Goal: Information Seeking & Learning: Learn about a topic

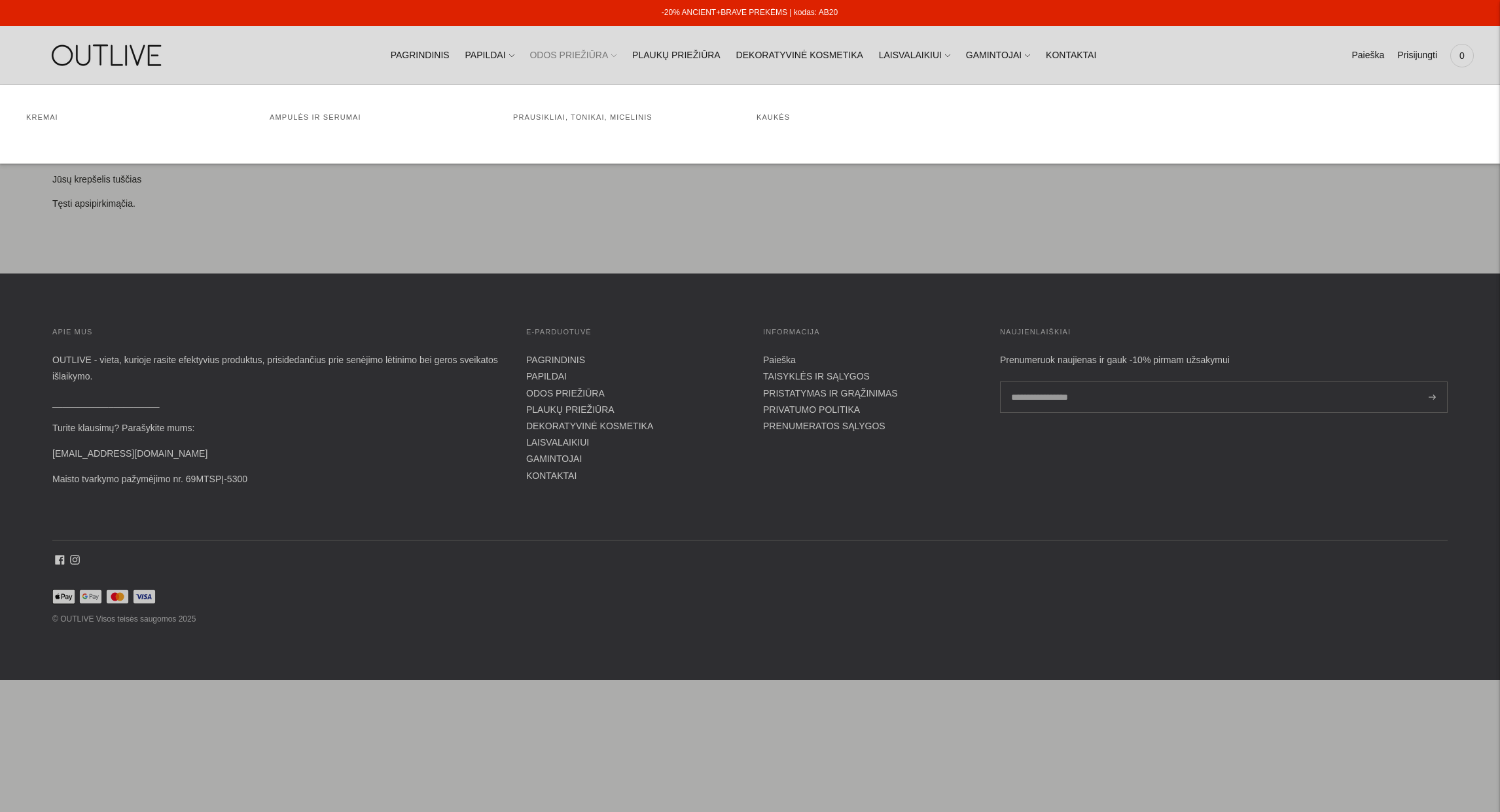
click at [596, 56] on link "ODOS PRIEŽIŪRA" at bounding box center [573, 55] width 87 height 29
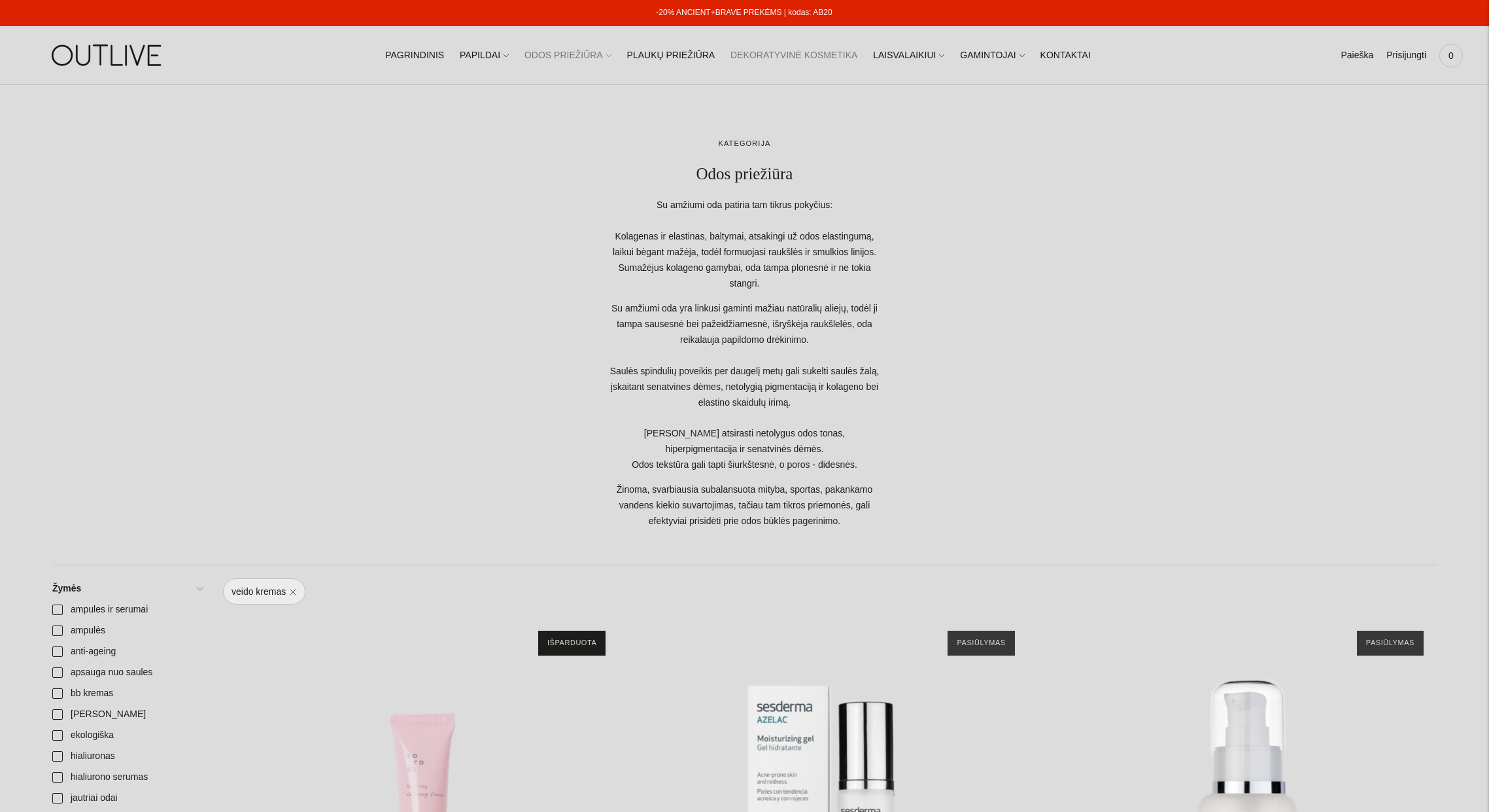
click at [785, 50] on link "DEKORATYVINĖ KOSMETIKA" at bounding box center [794, 55] width 127 height 29
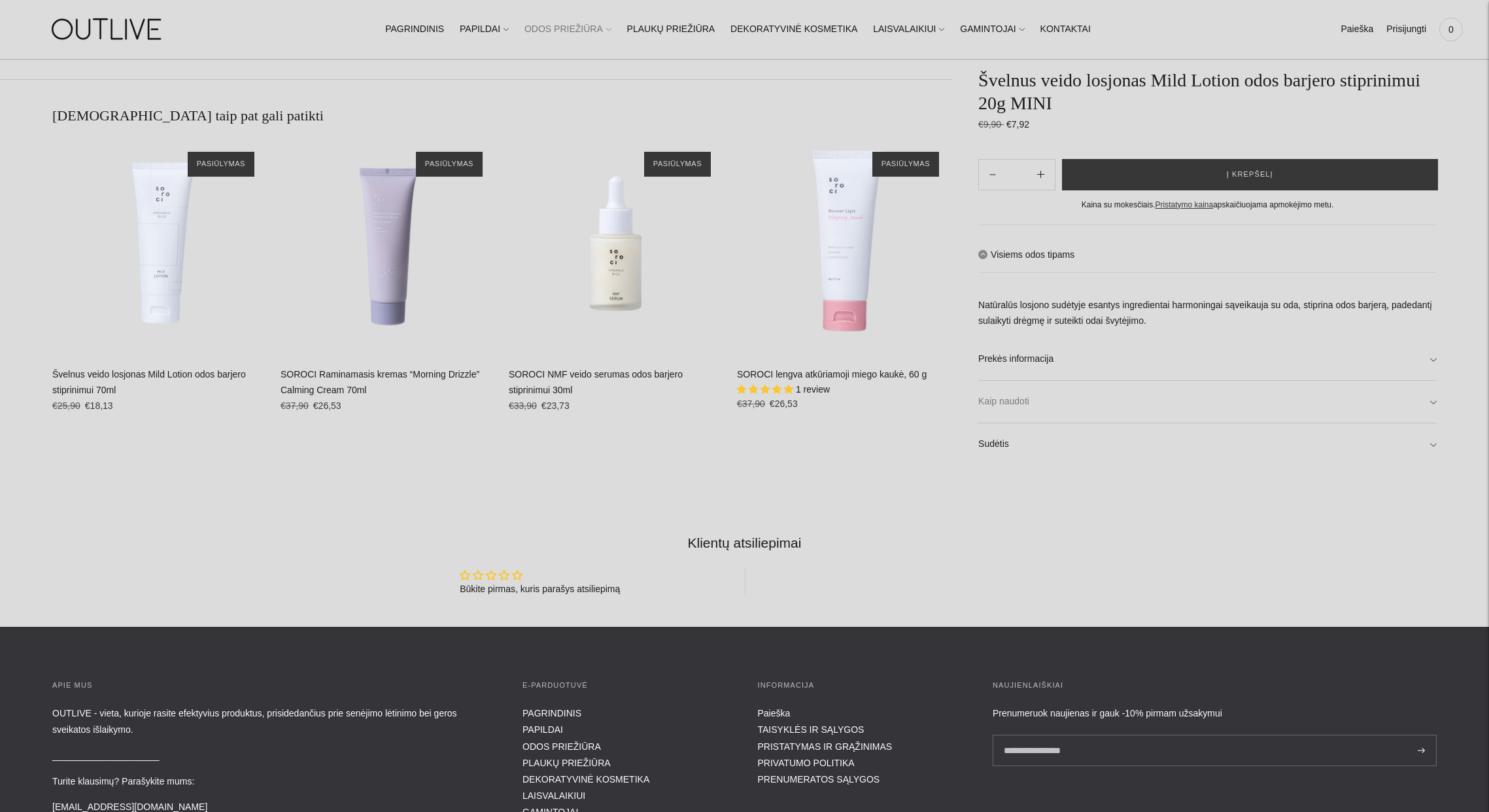
scroll to position [1252, 0]
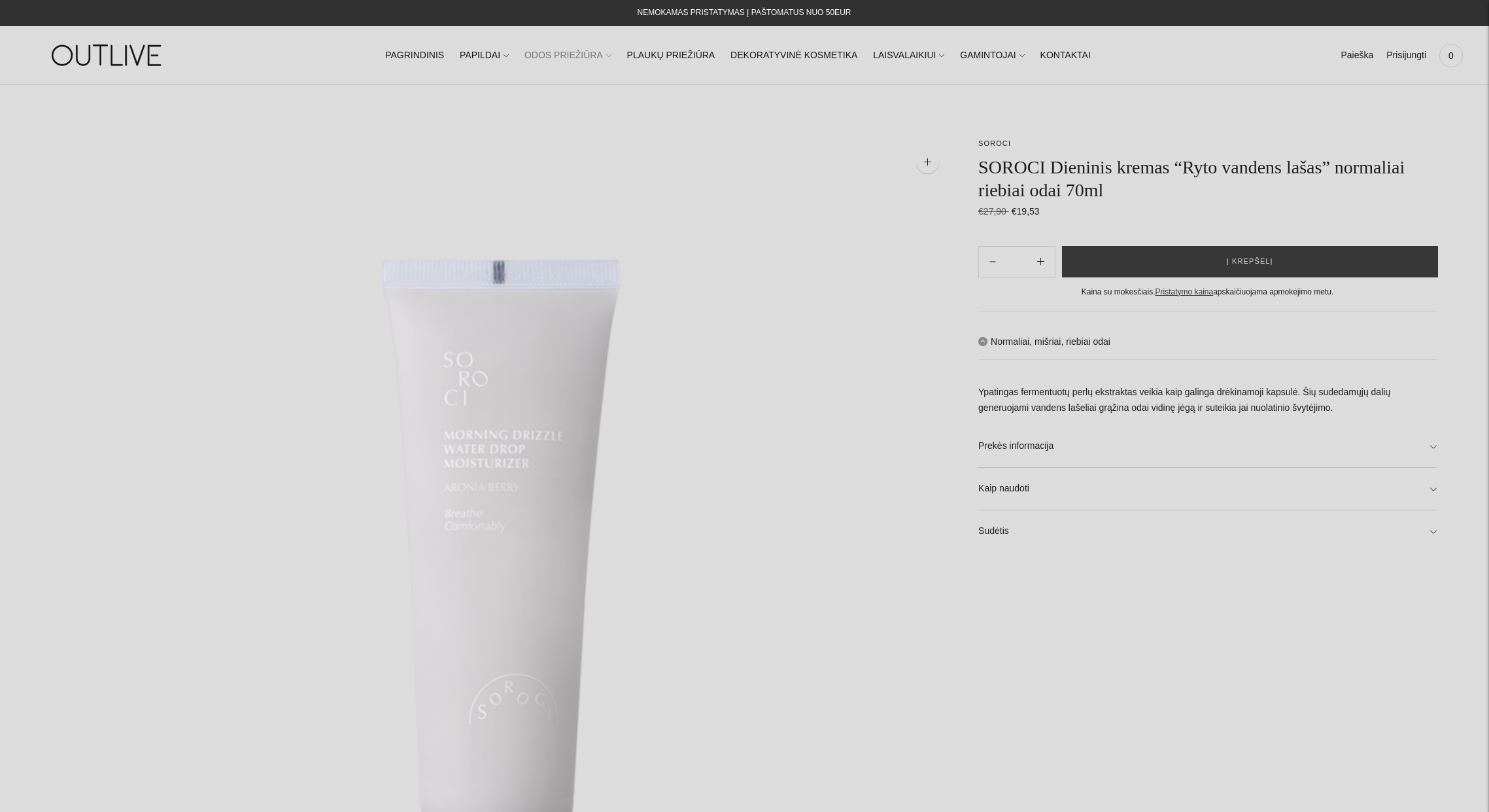
click at [1058, 70] on nav "PAGRINDINIS PAPILDAI Visi papildai Antioksidantai Dirbantiems ofise Ekologiška …" at bounding box center [744, 54] width 1045 height 45
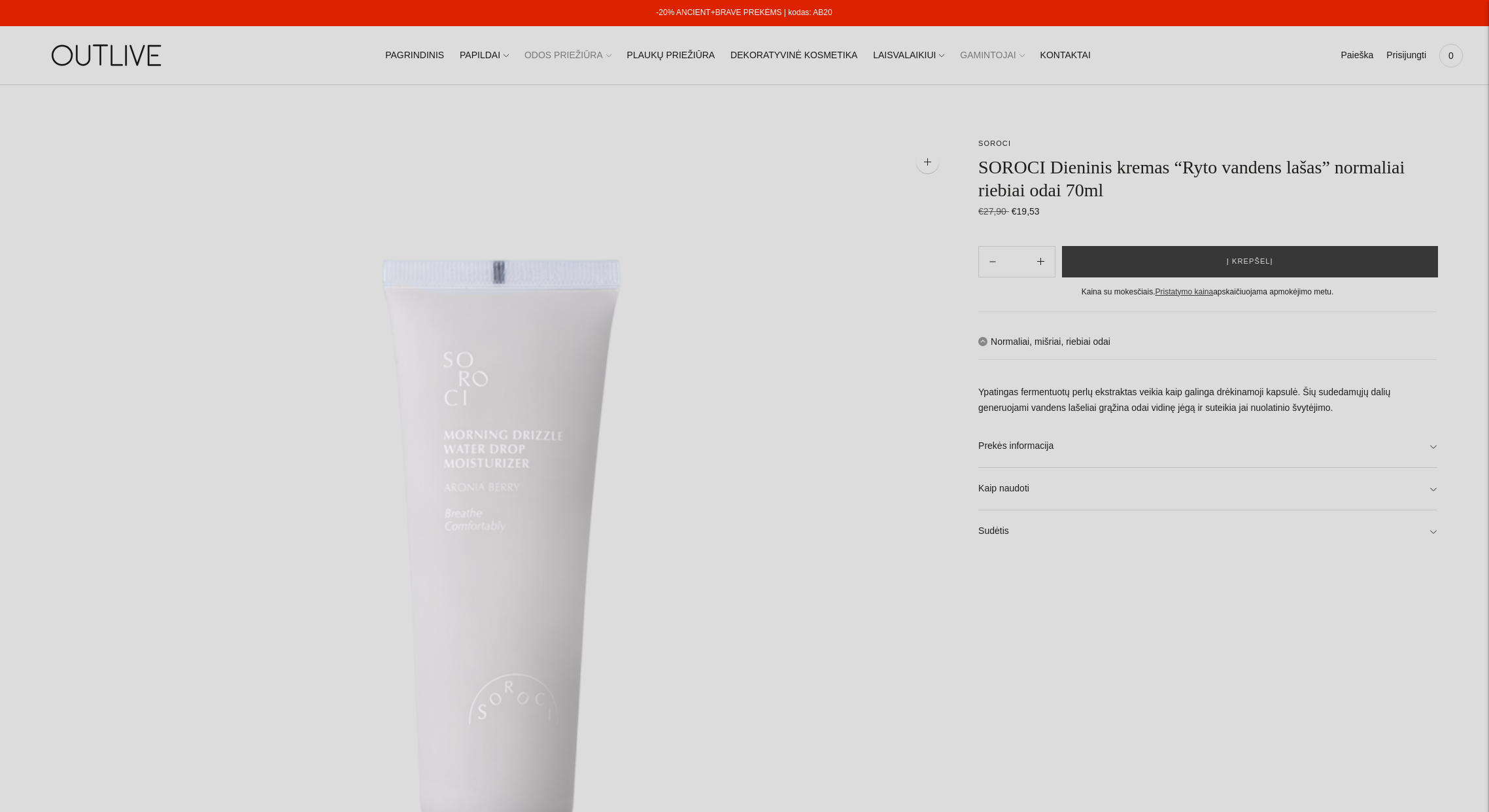
click at [1020, 54] on icon at bounding box center [1023, 55] width 5 height 5
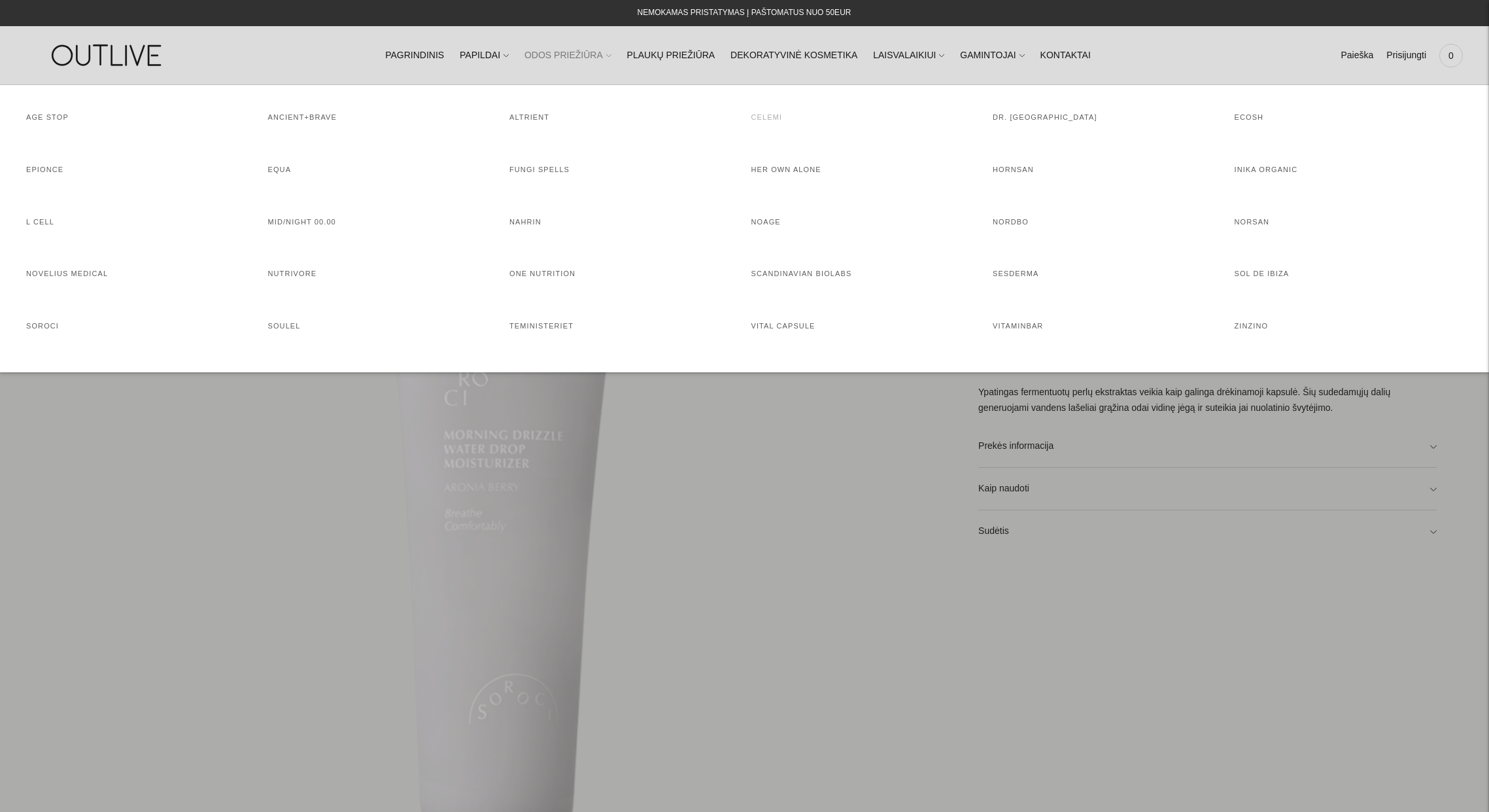
click at [766, 119] on link "CELEMI" at bounding box center [767, 117] width 32 height 8
click at [1274, 580] on div at bounding box center [744, 406] width 1489 height 812
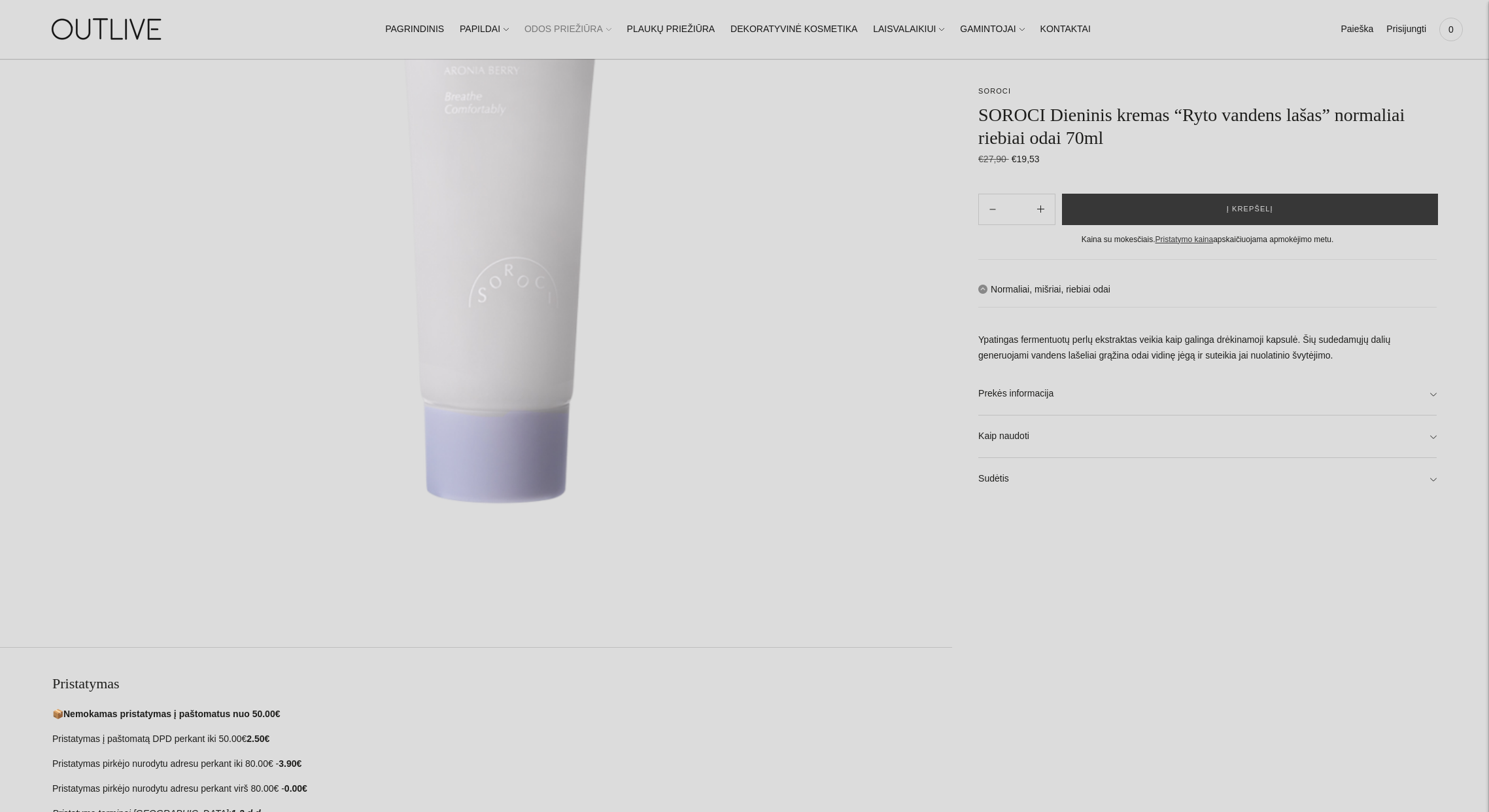
scroll to position [408, 0]
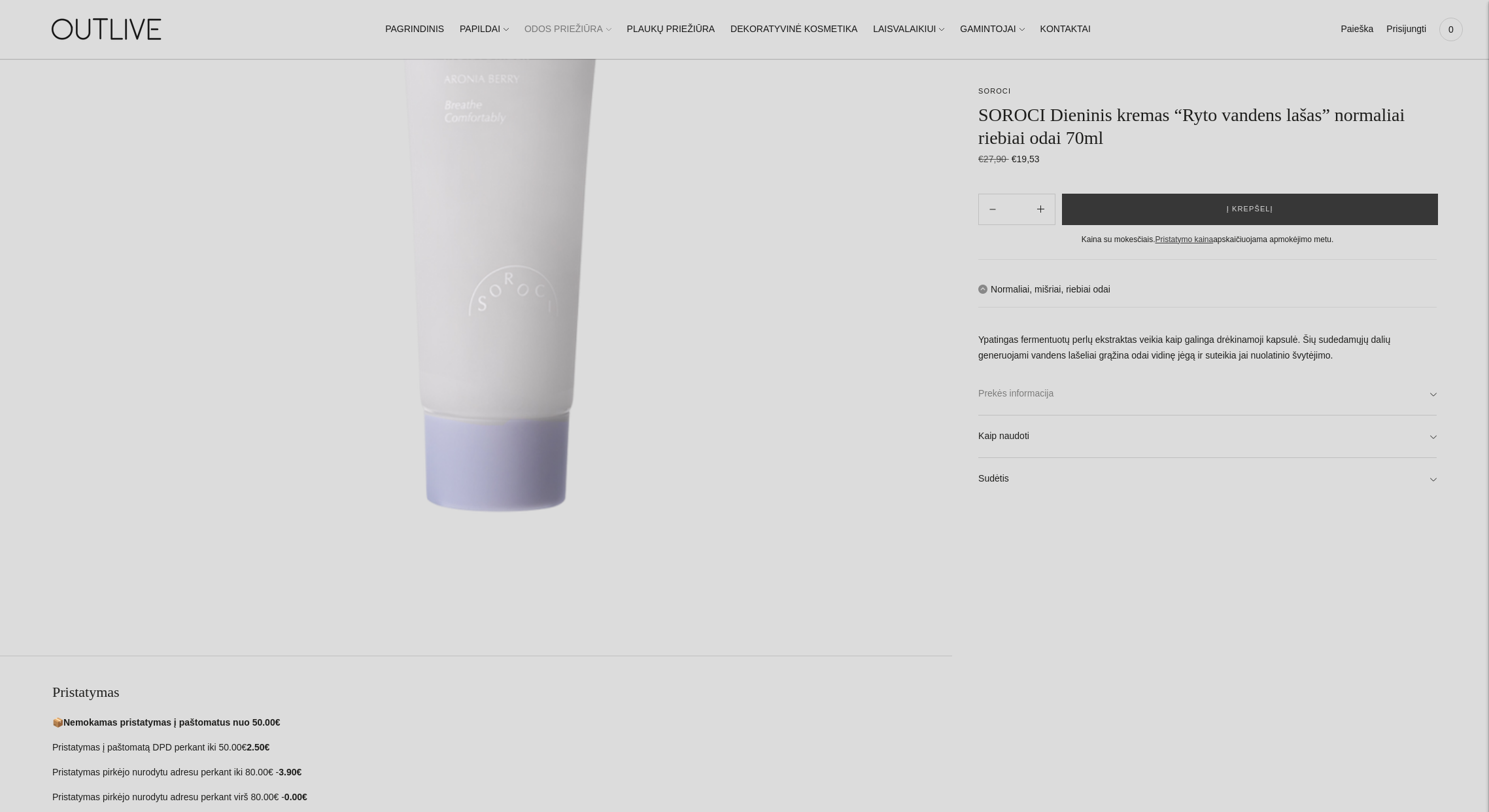
click at [1037, 396] on link "Prekės informacija" at bounding box center [1208, 394] width 458 height 42
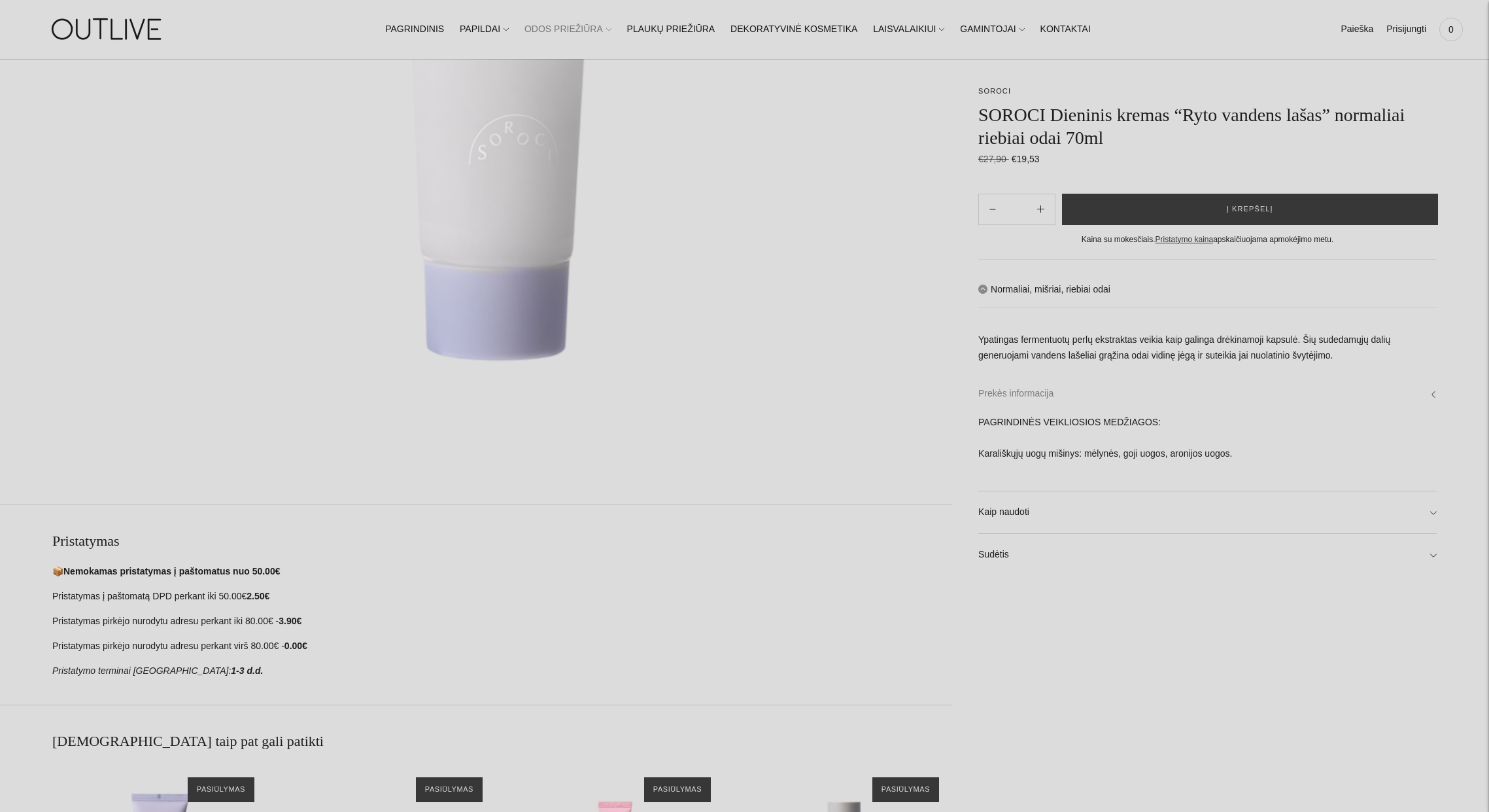
scroll to position [496, 0]
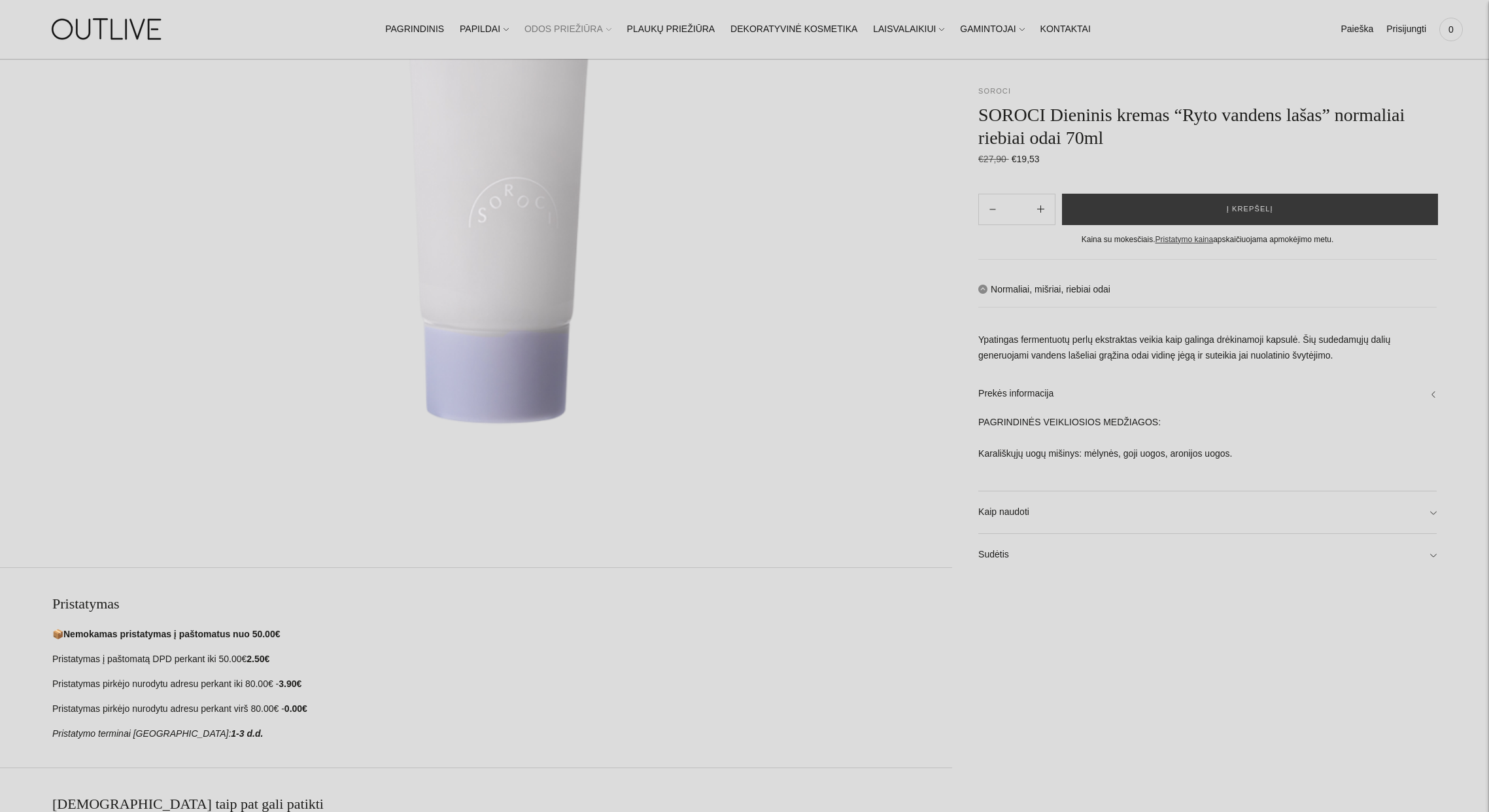
click at [1000, 89] on link "SOROCI" at bounding box center [995, 90] width 32 height 8
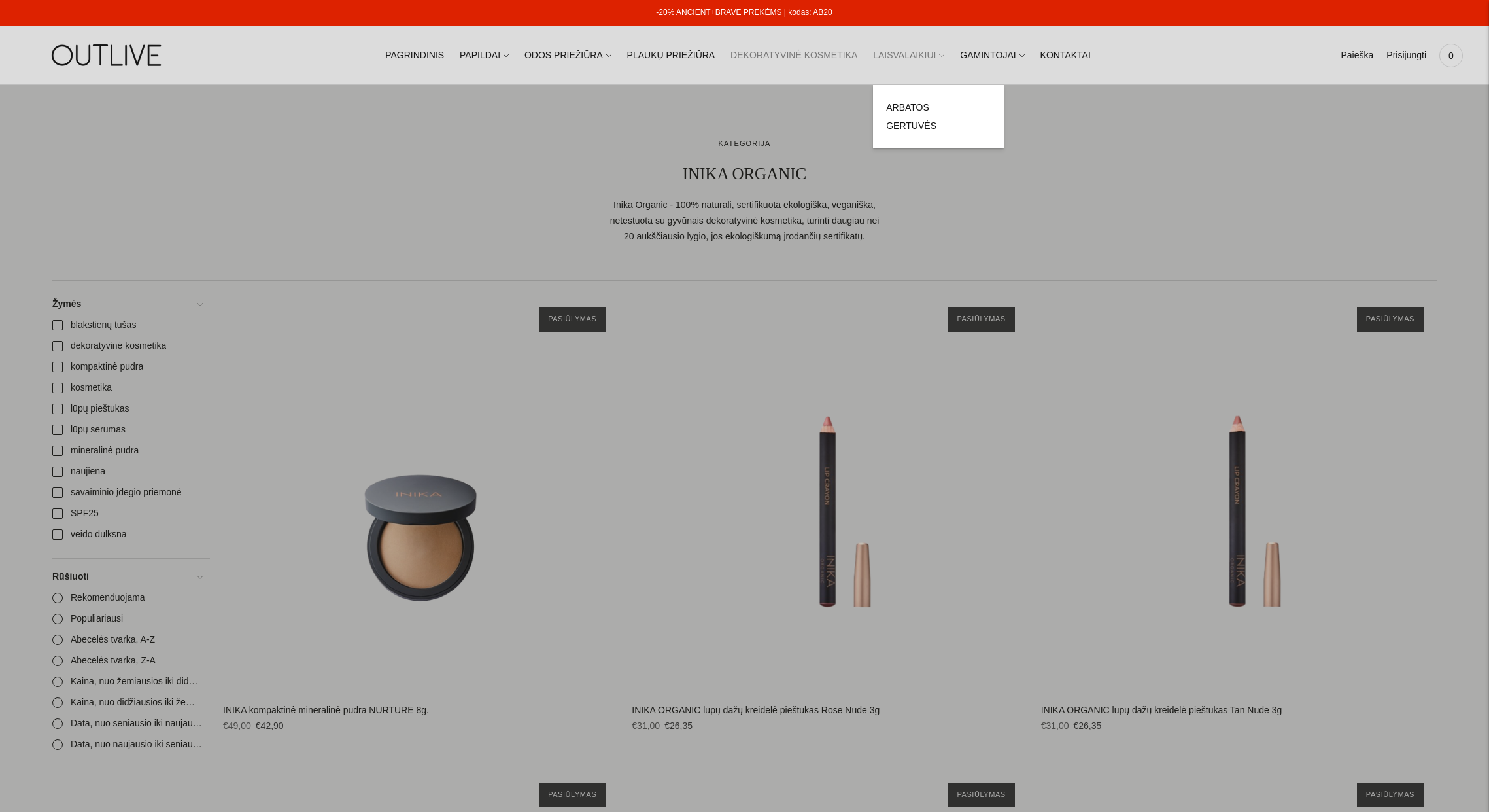
click at [929, 55] on link "LAISVALAIKIUI" at bounding box center [909, 55] width 71 height 29
click at [507, 162] on div at bounding box center [744, 406] width 1489 height 812
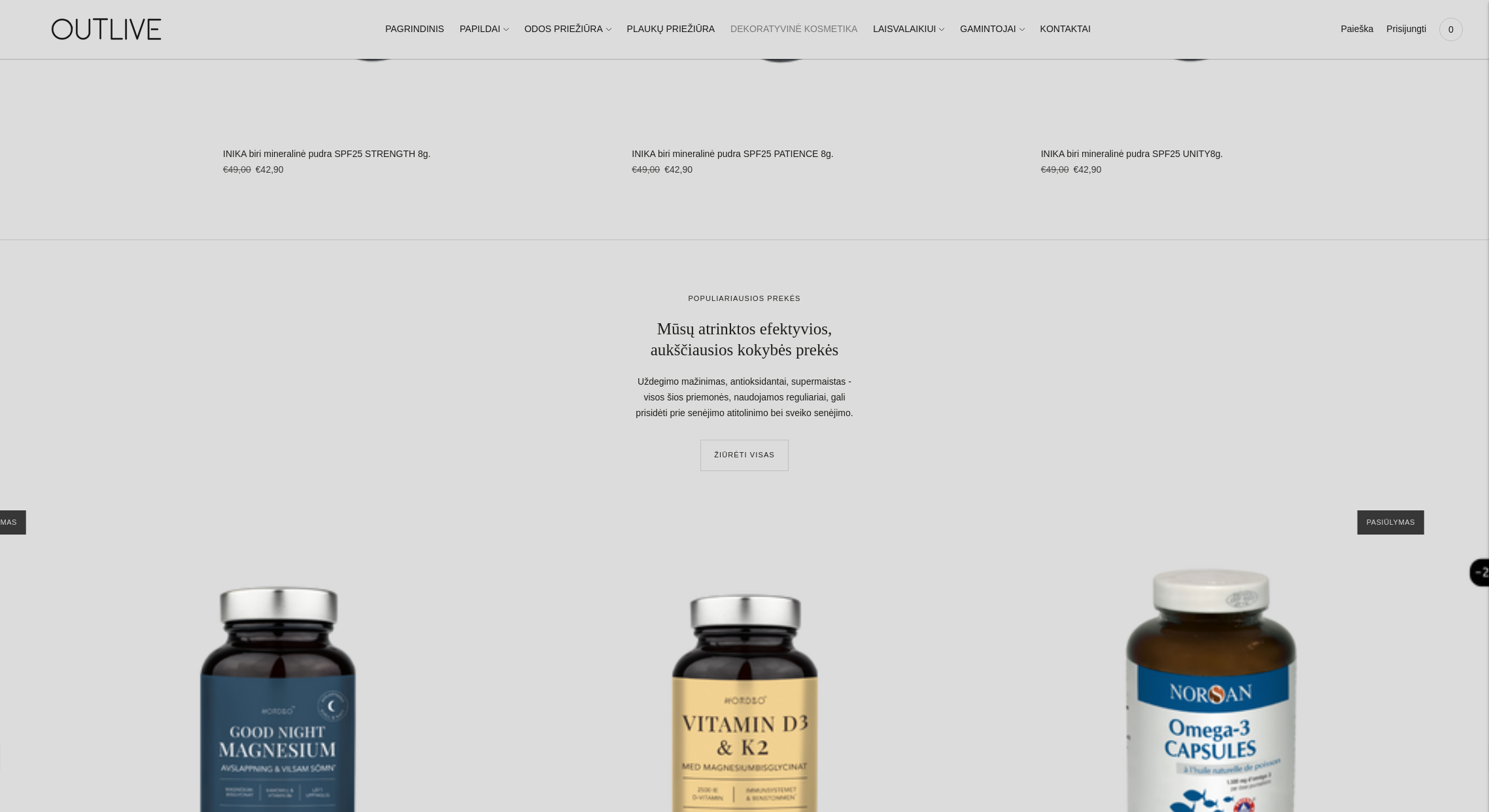
scroll to position [2530, 0]
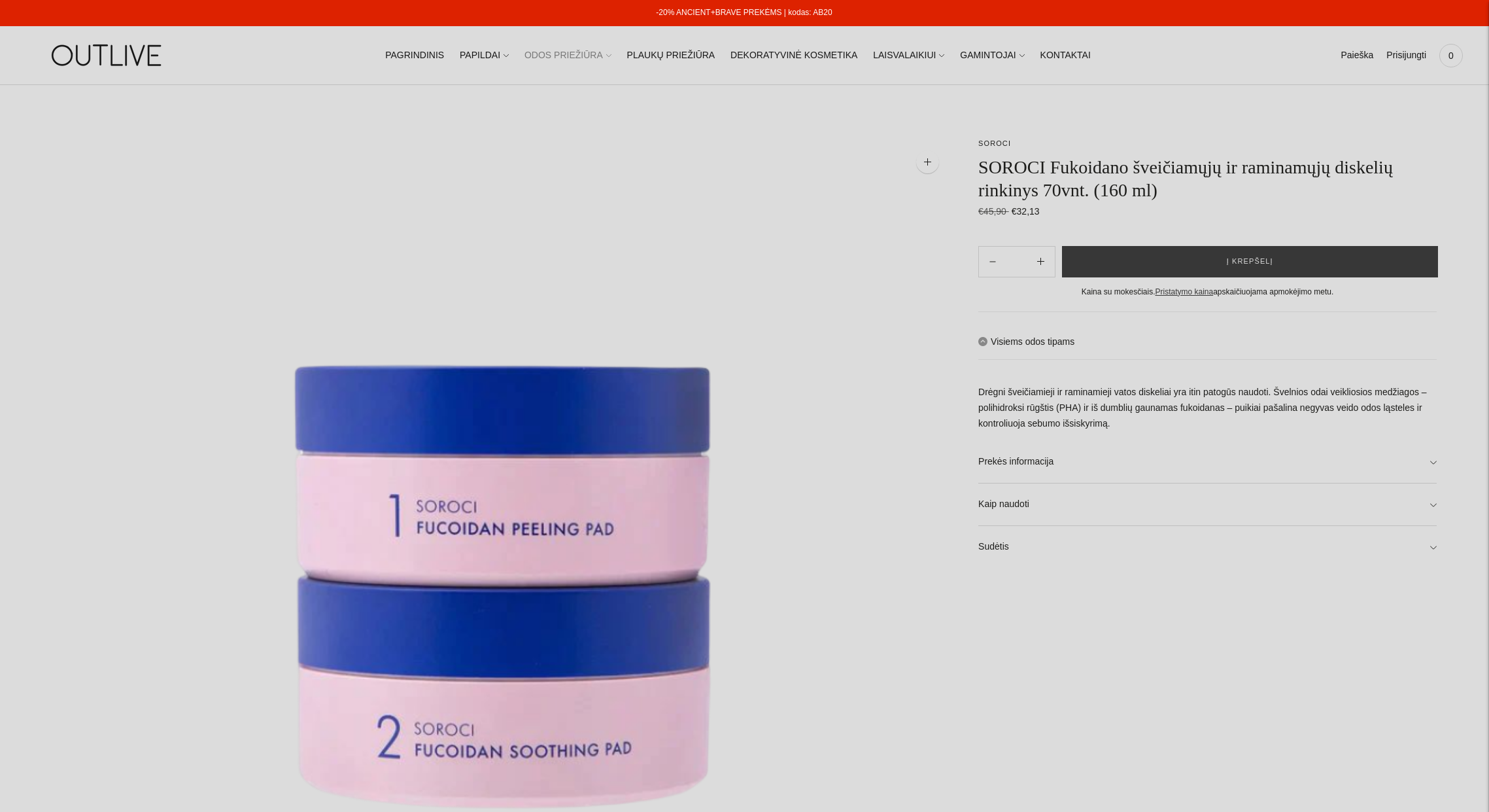
click at [612, 53] on icon at bounding box center [609, 55] width 5 height 5
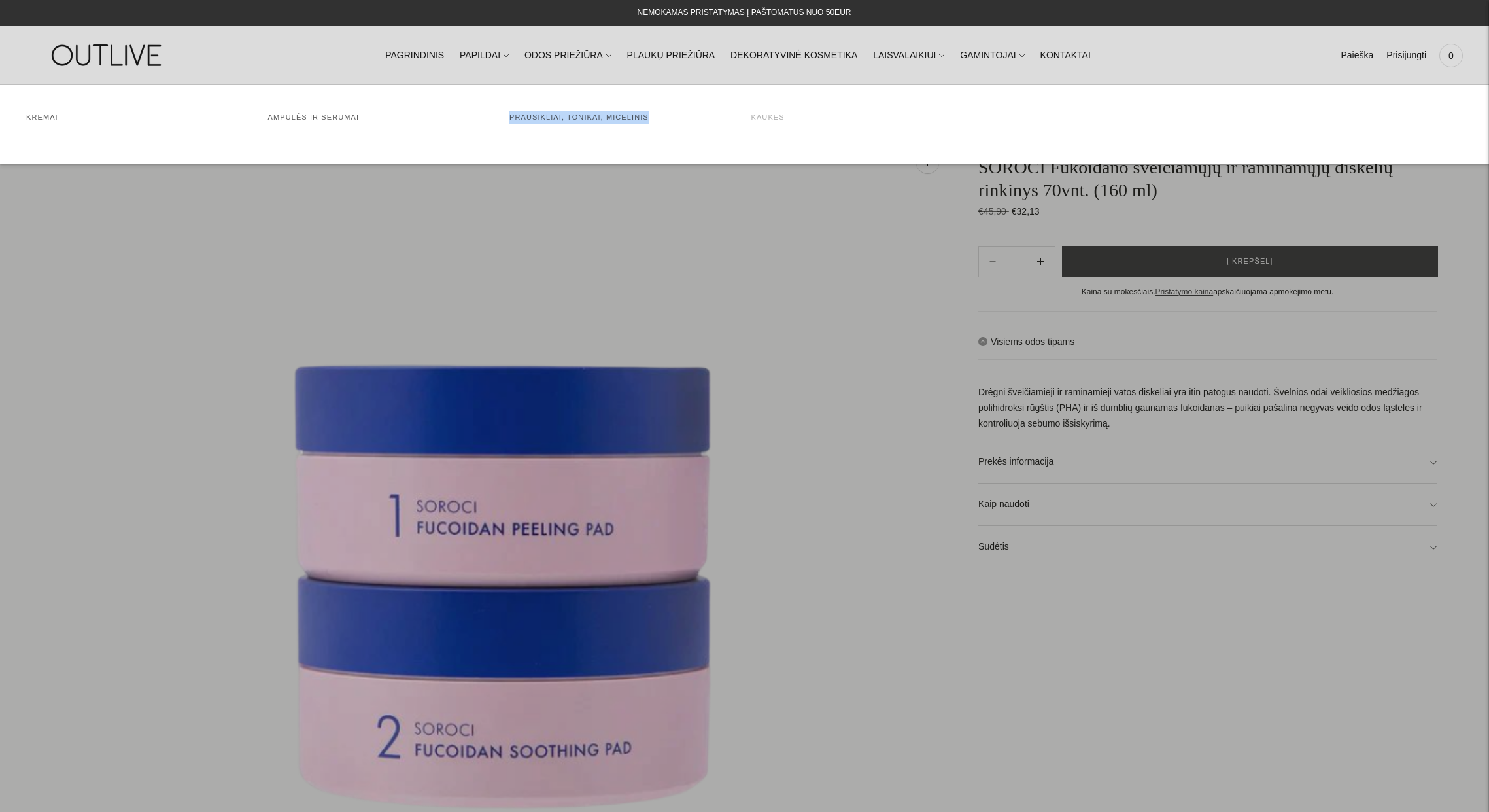
click at [779, 118] on link "Kaukės" at bounding box center [768, 117] width 33 height 8
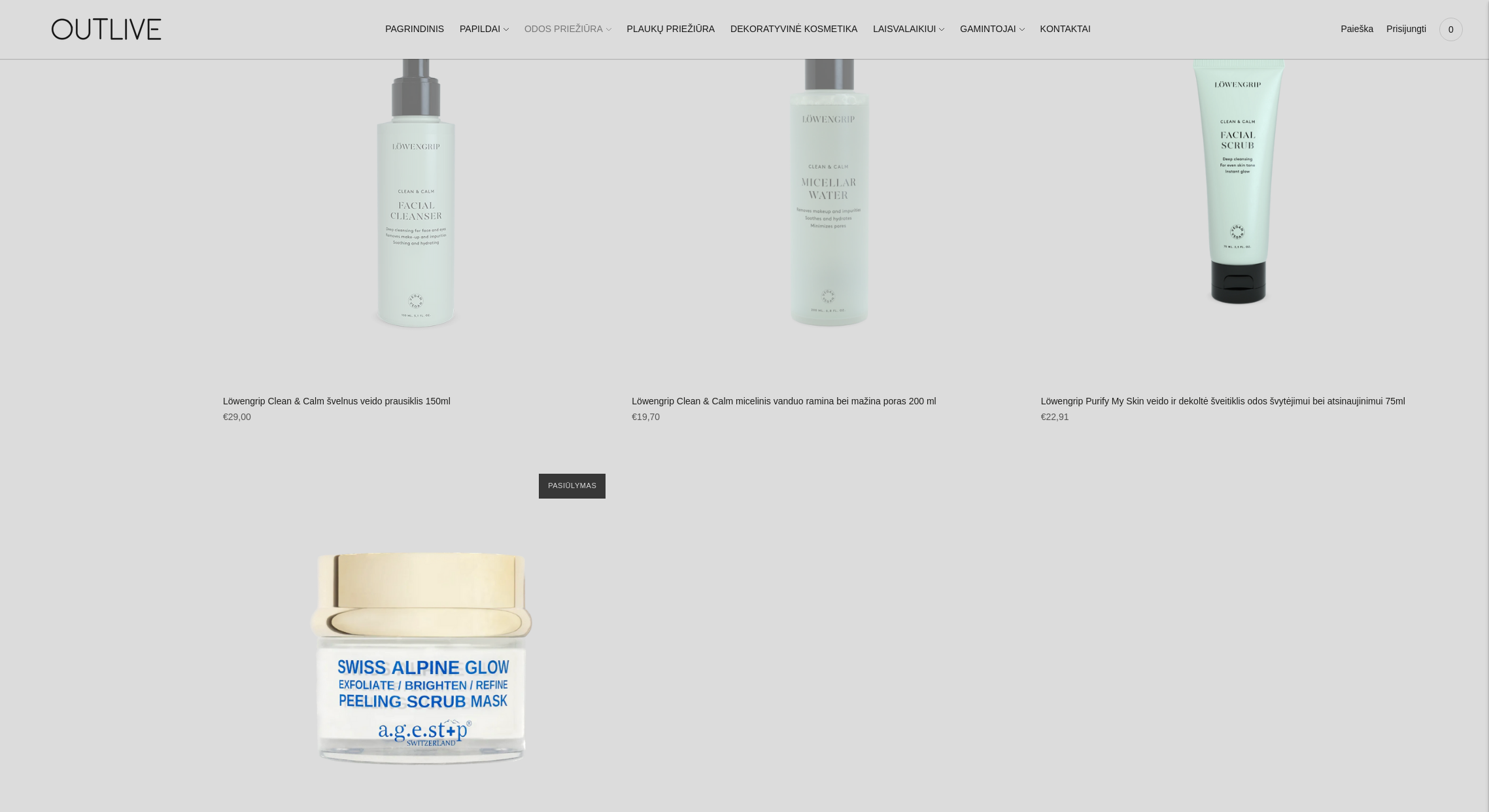
scroll to position [1633, 0]
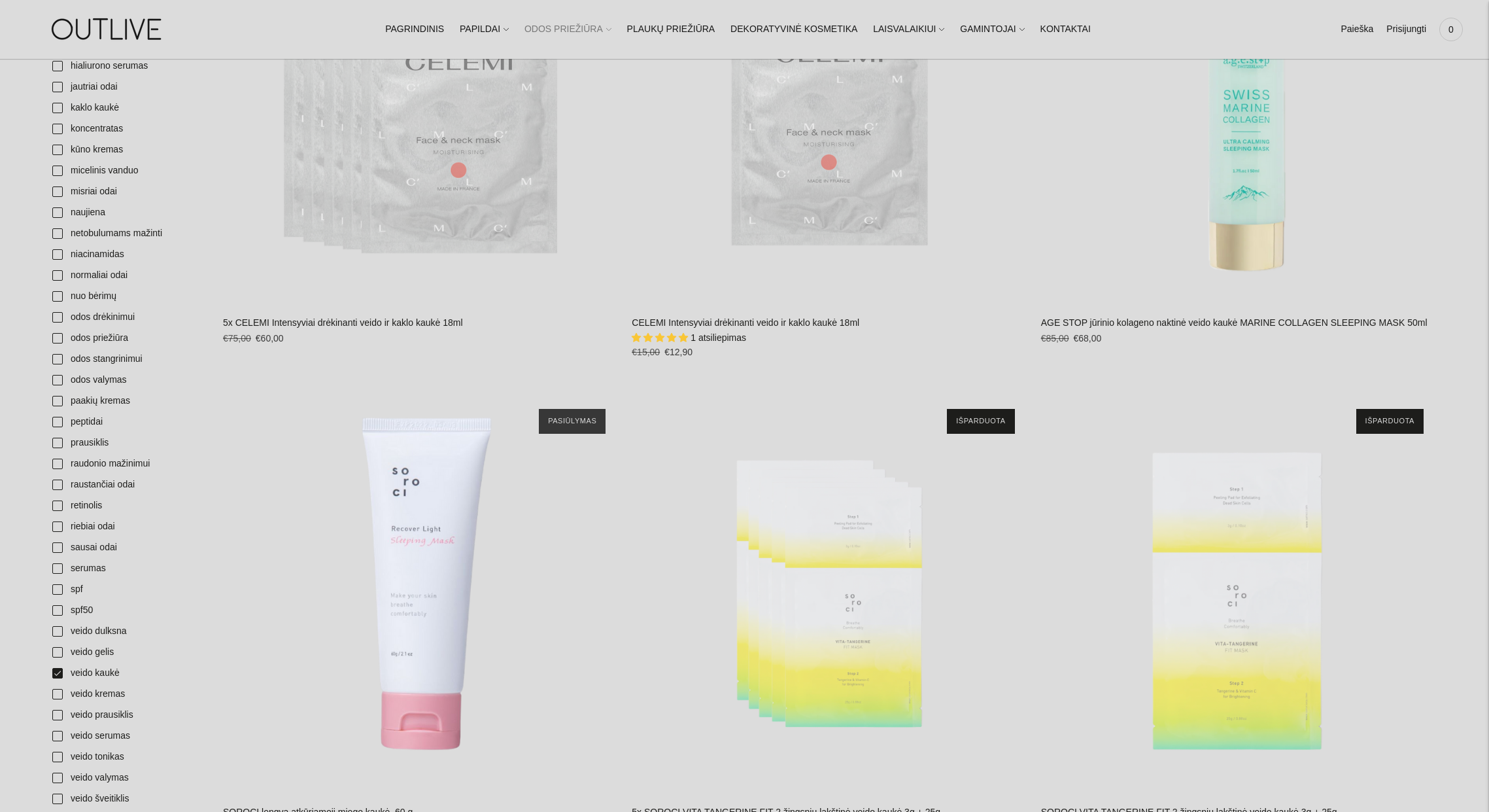
scroll to position [643, 0]
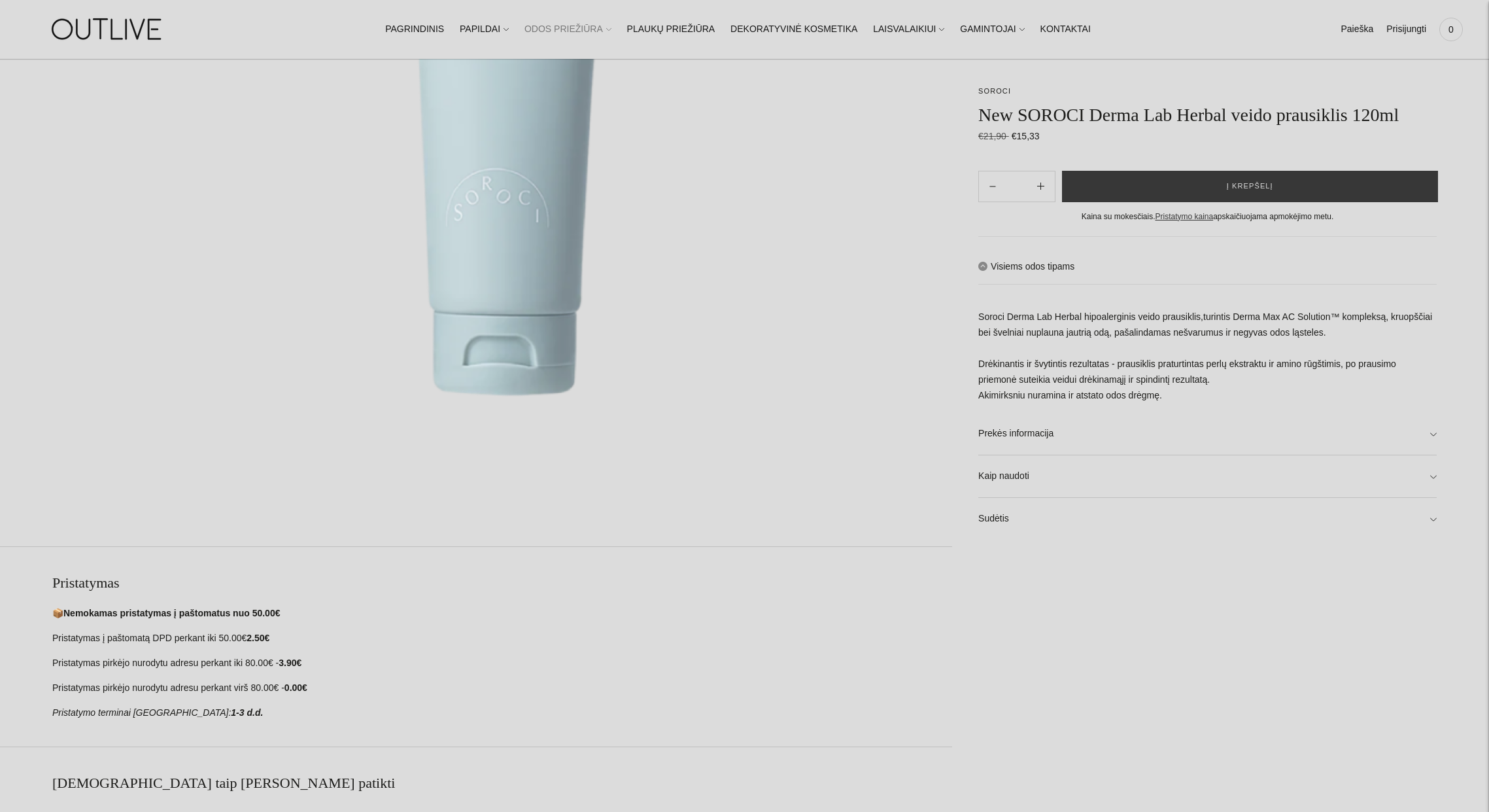
scroll to position [652, 0]
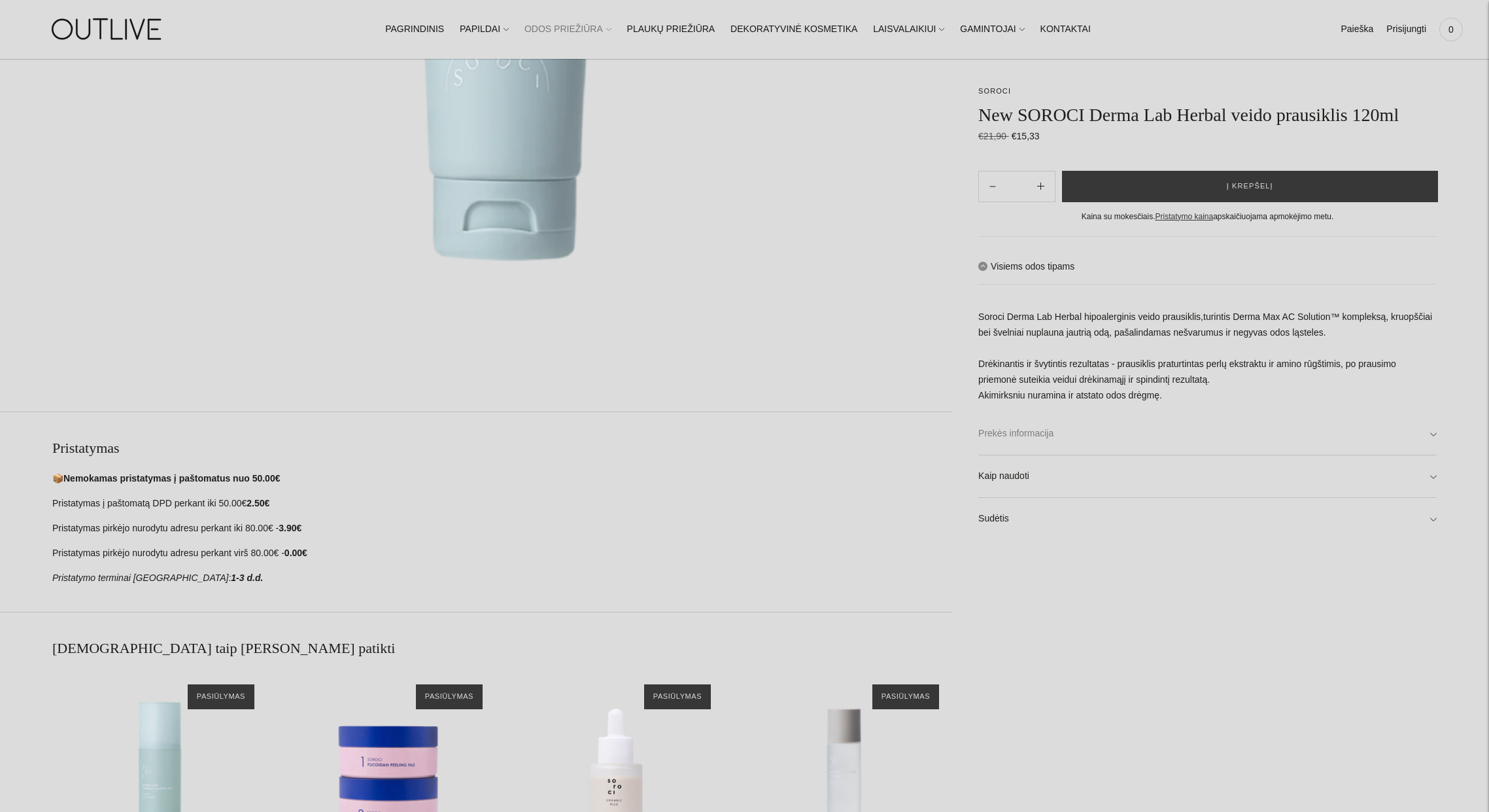
click at [1195, 455] on link "Prekės informacija" at bounding box center [1208, 434] width 458 height 42
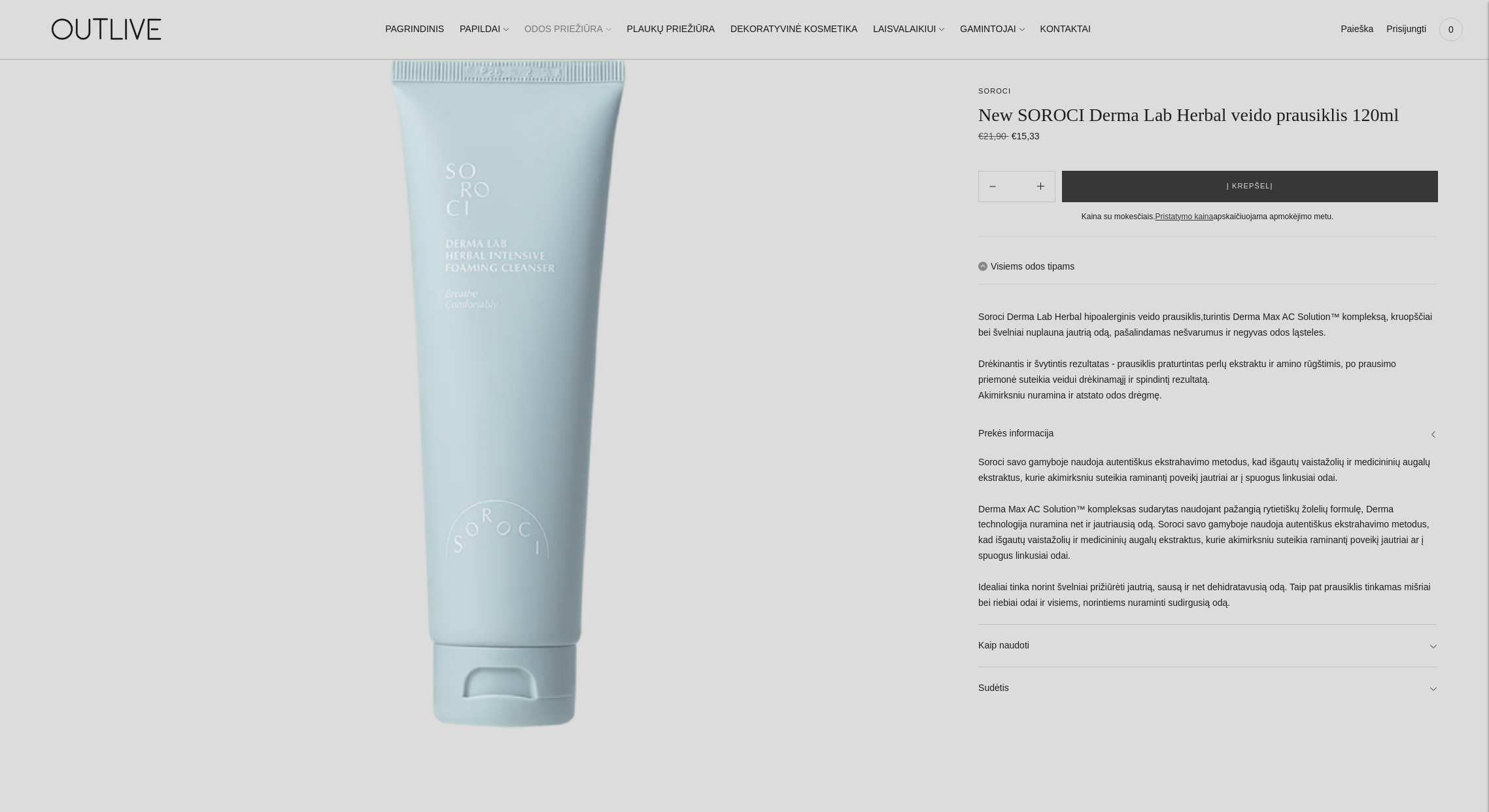
scroll to position [119, 0]
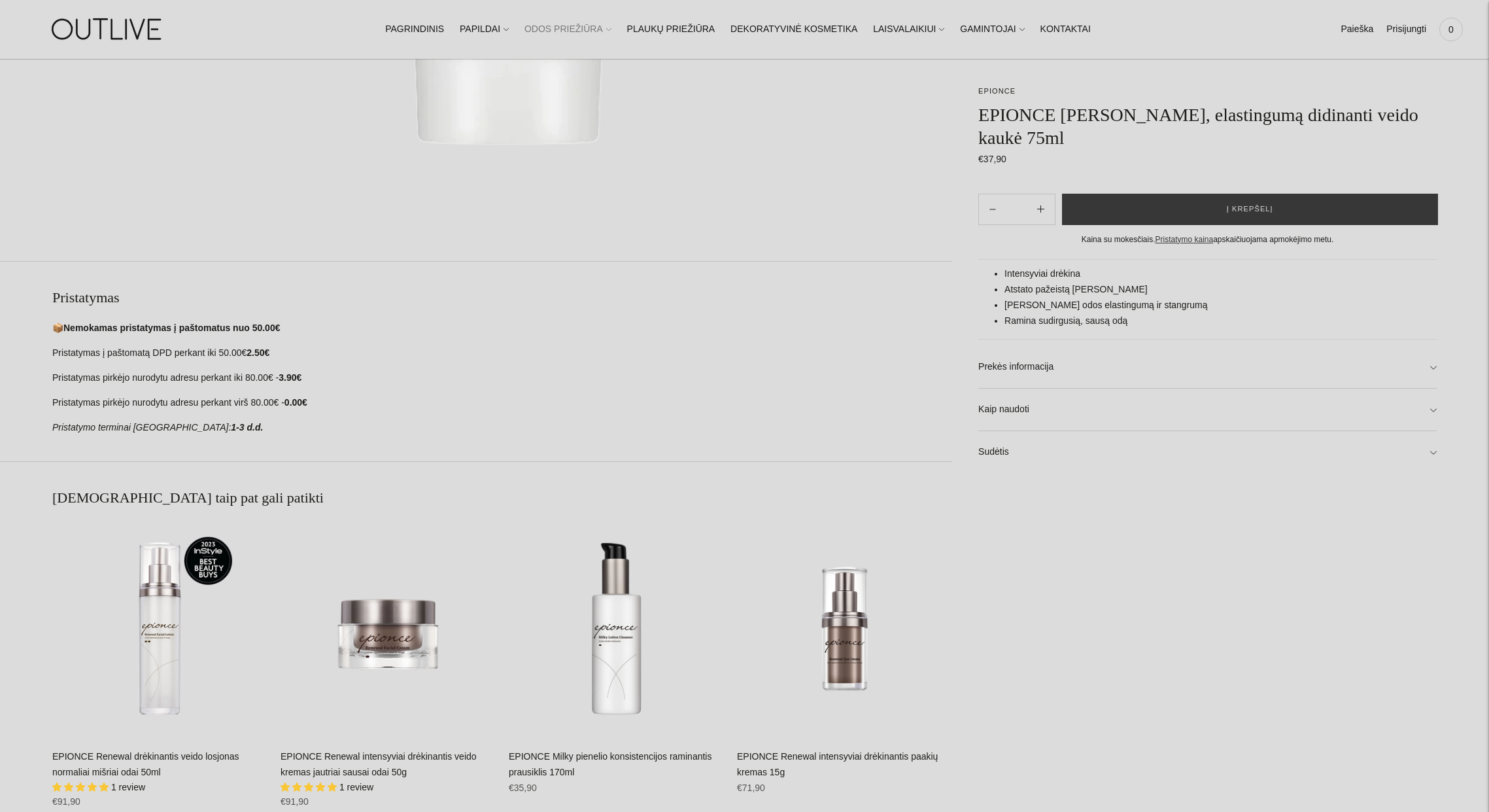
scroll to position [959, 0]
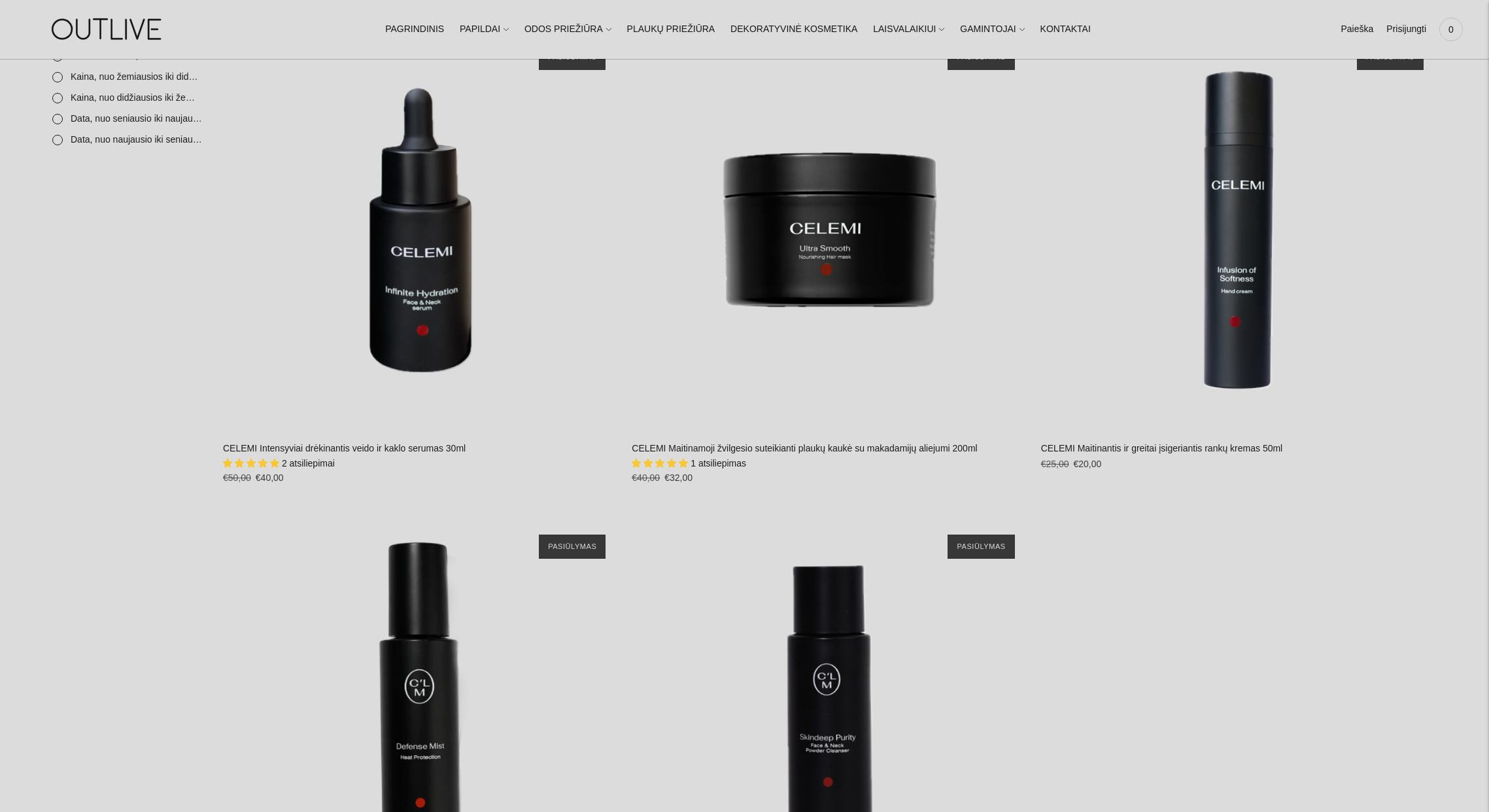
scroll to position [699, 0]
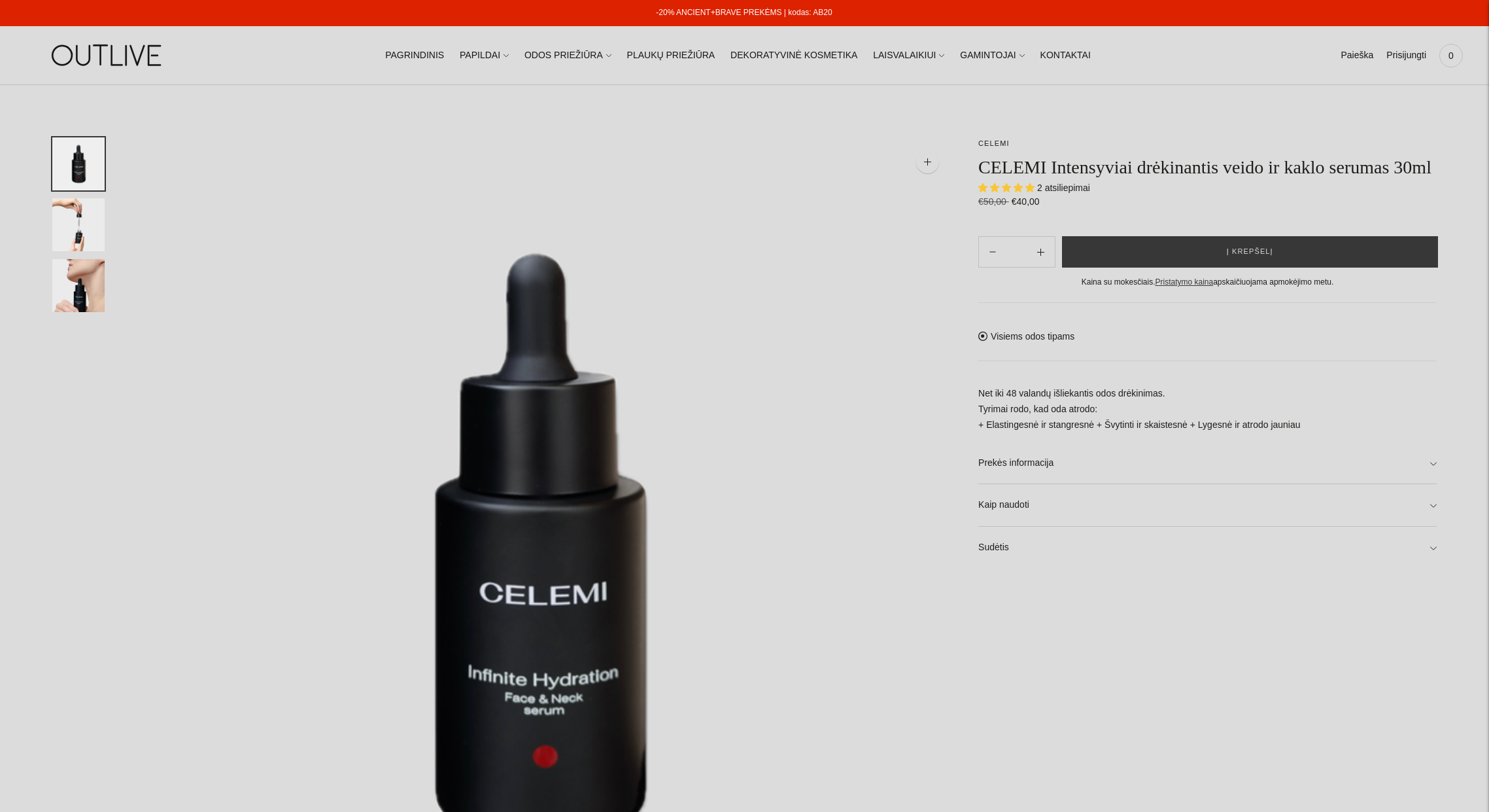
select select "**********"
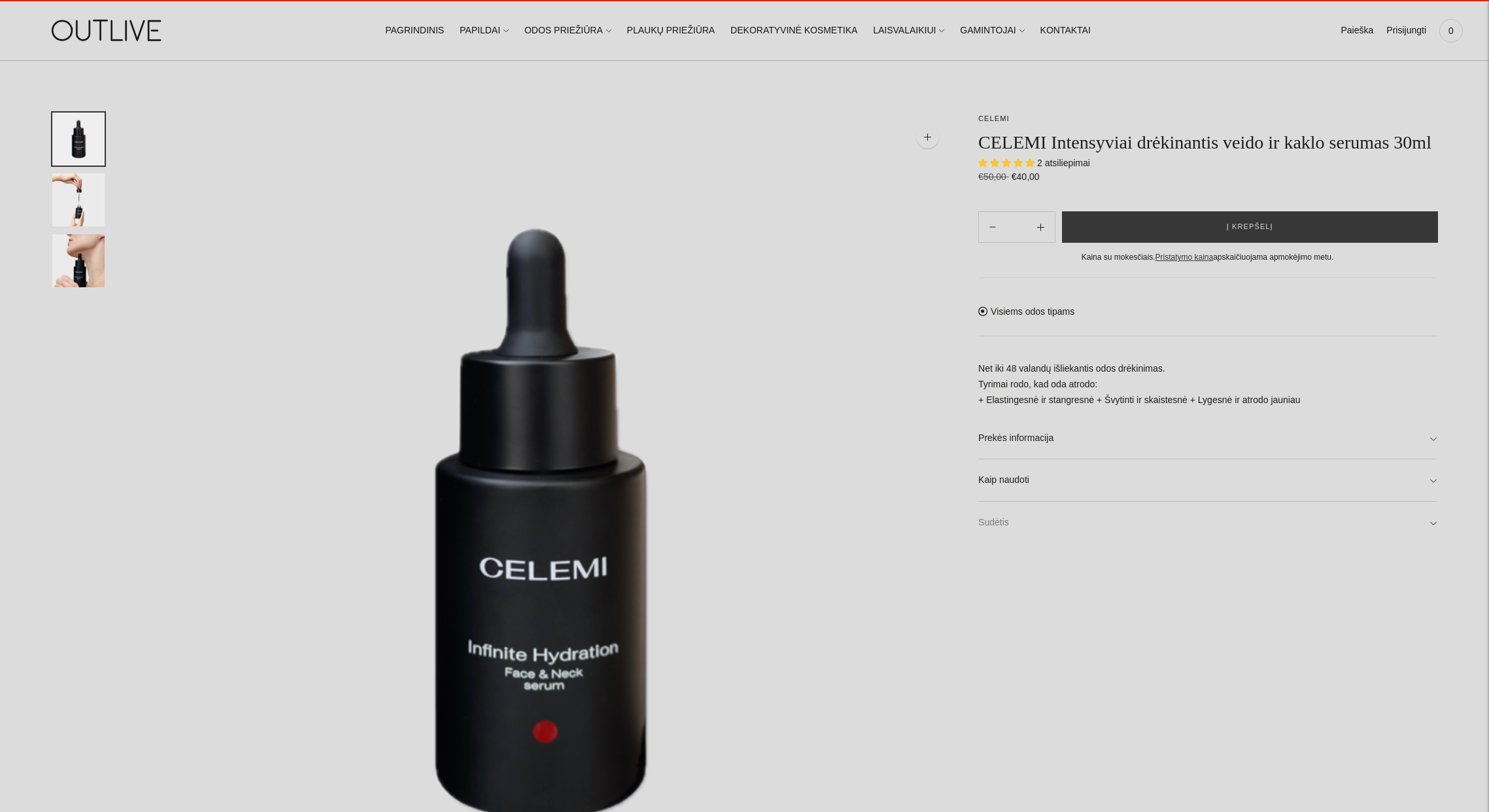
scroll to position [220, 0]
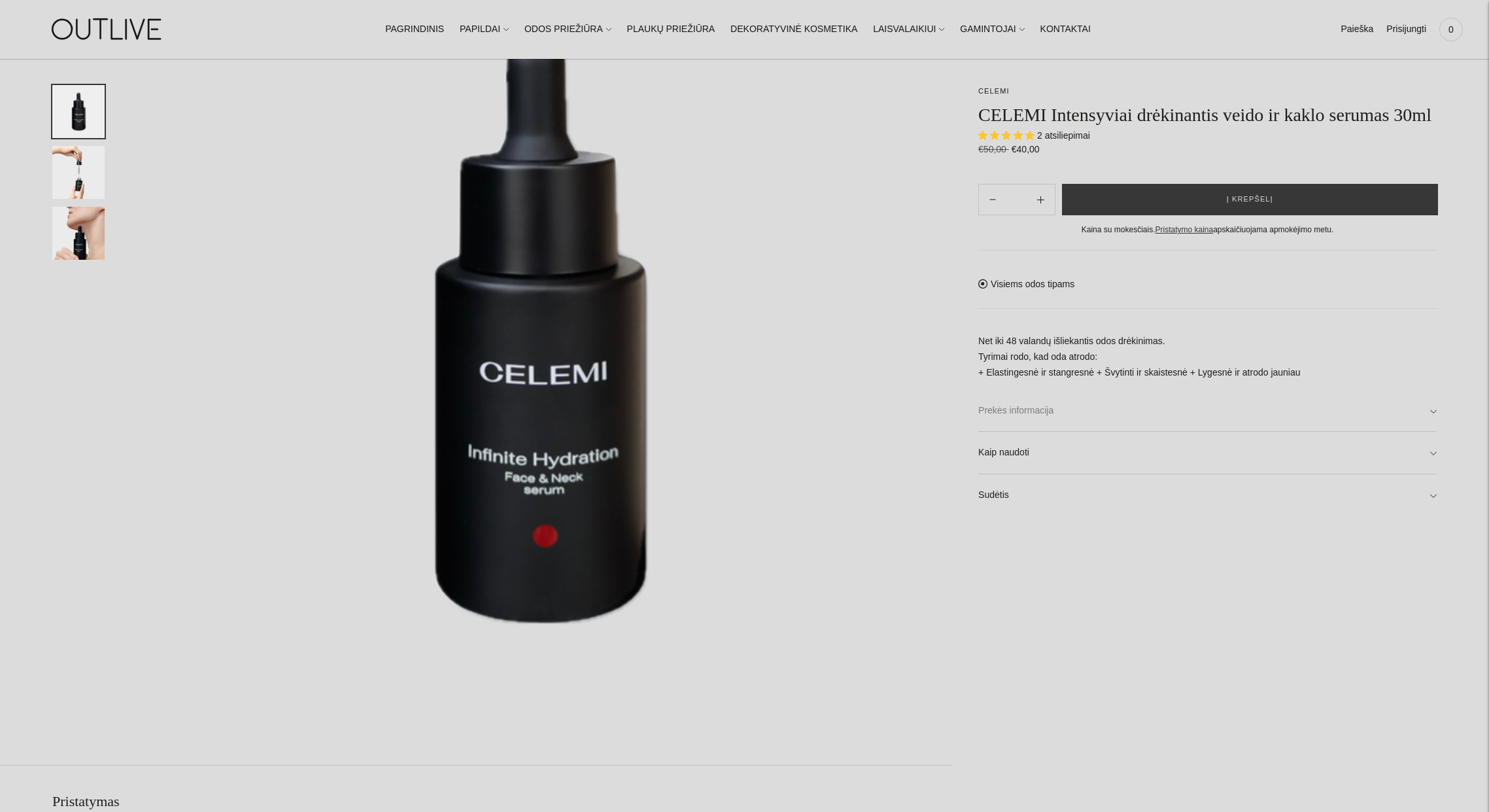
click at [1161, 432] on link "Prekės informacija" at bounding box center [1208, 411] width 458 height 42
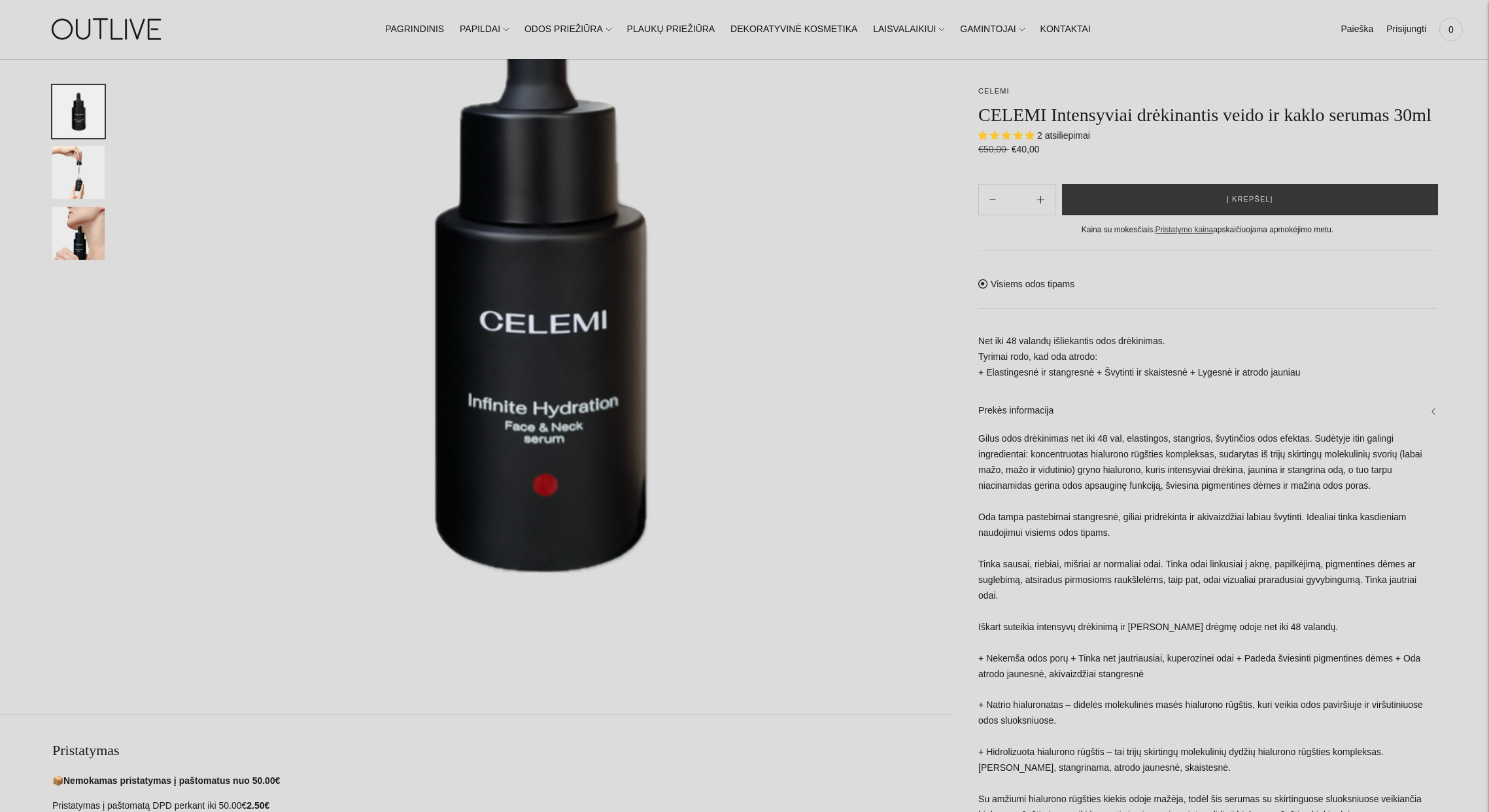
scroll to position [204, 0]
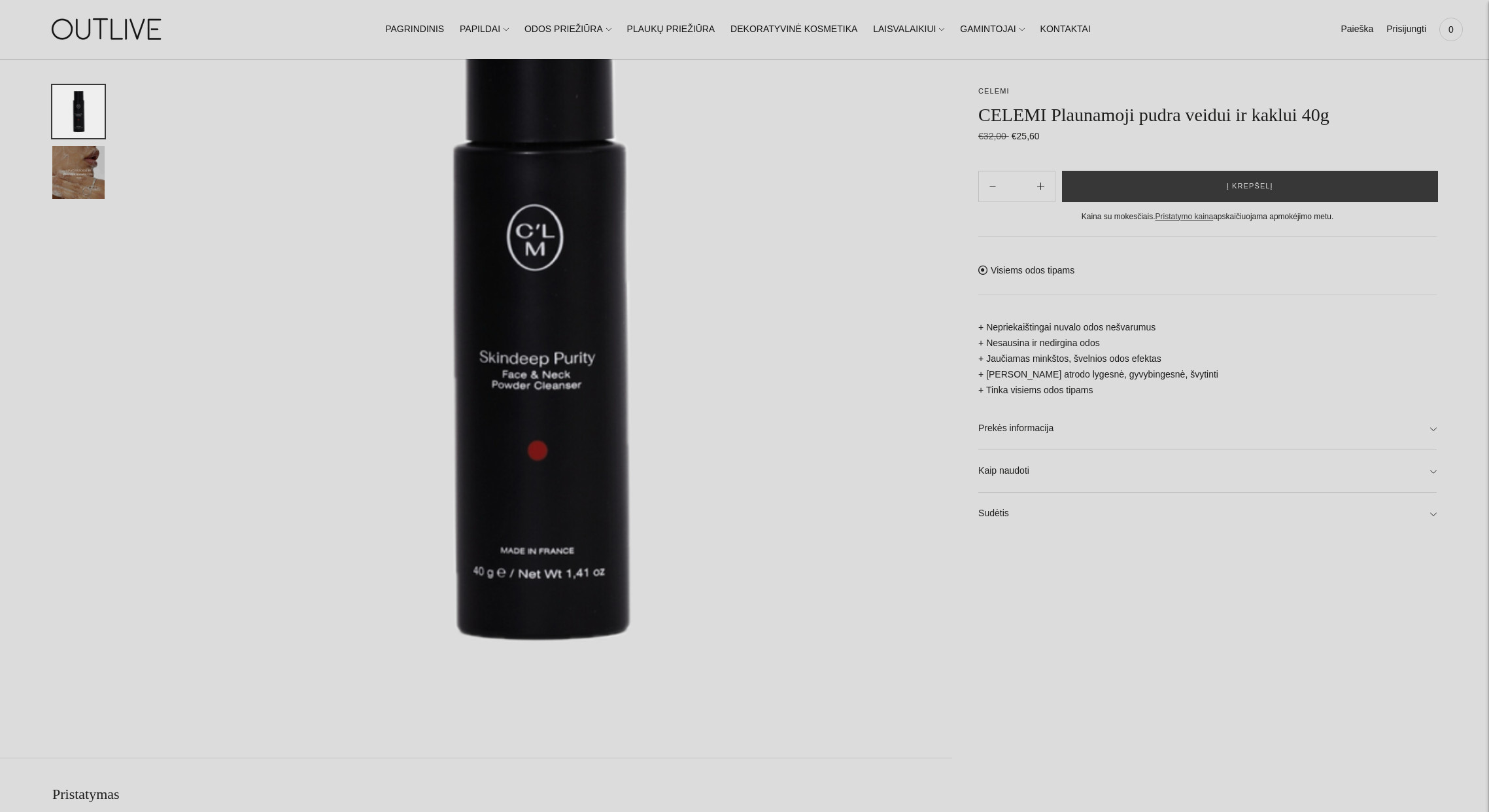
scroll to position [101, 0]
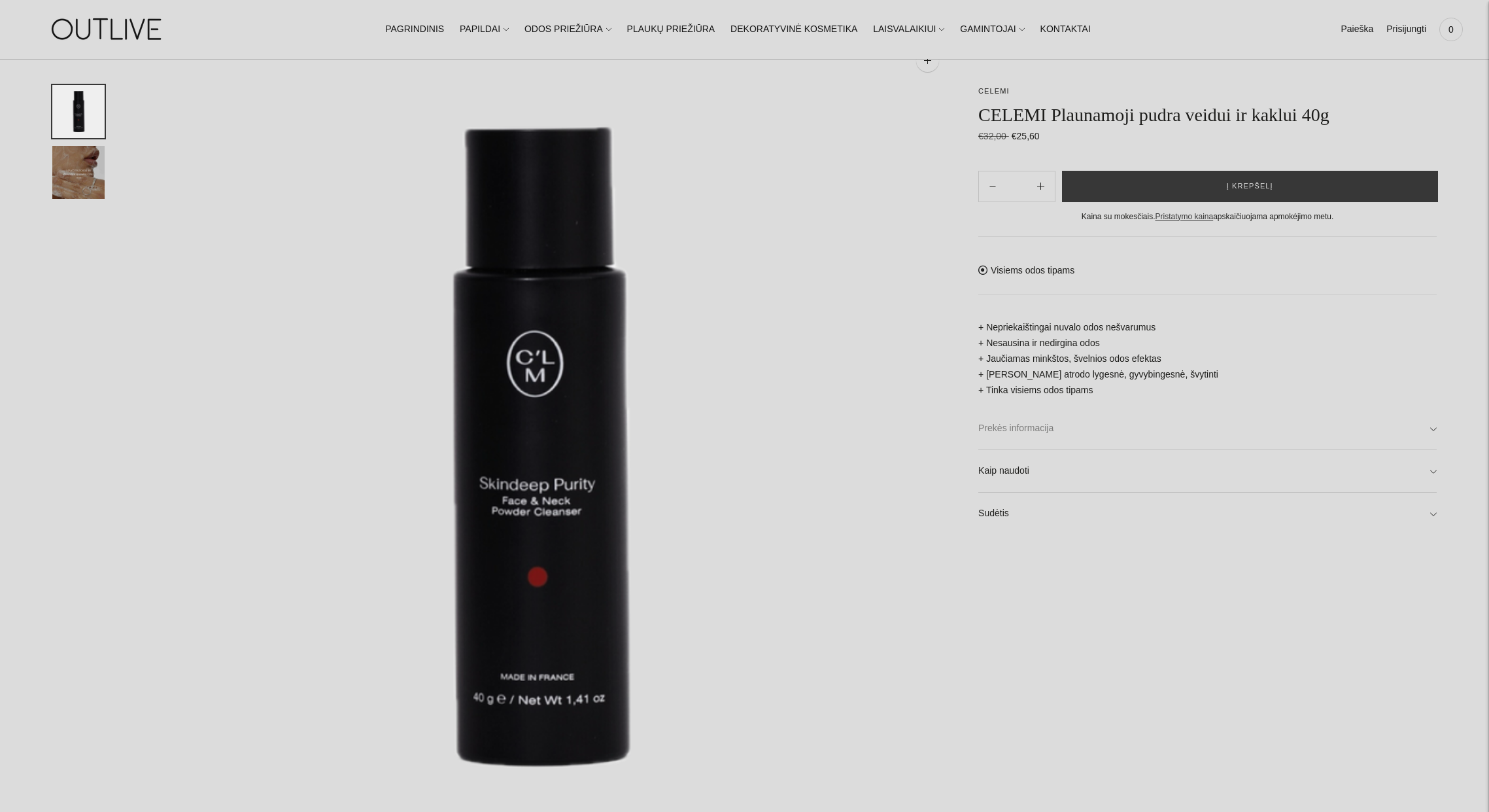
click at [1107, 426] on link "Prekės informacija" at bounding box center [1208, 428] width 458 height 42
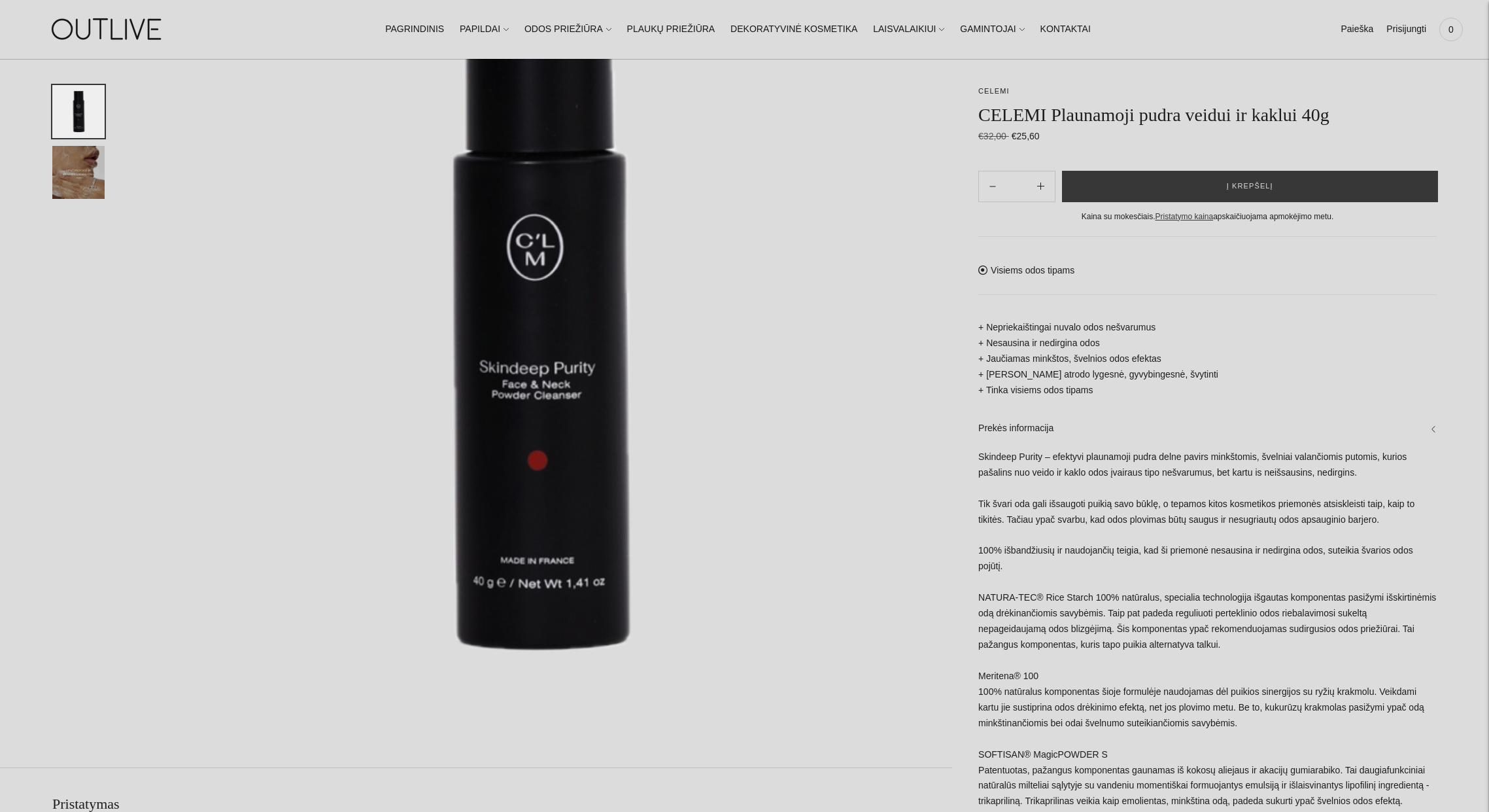
scroll to position [83, 0]
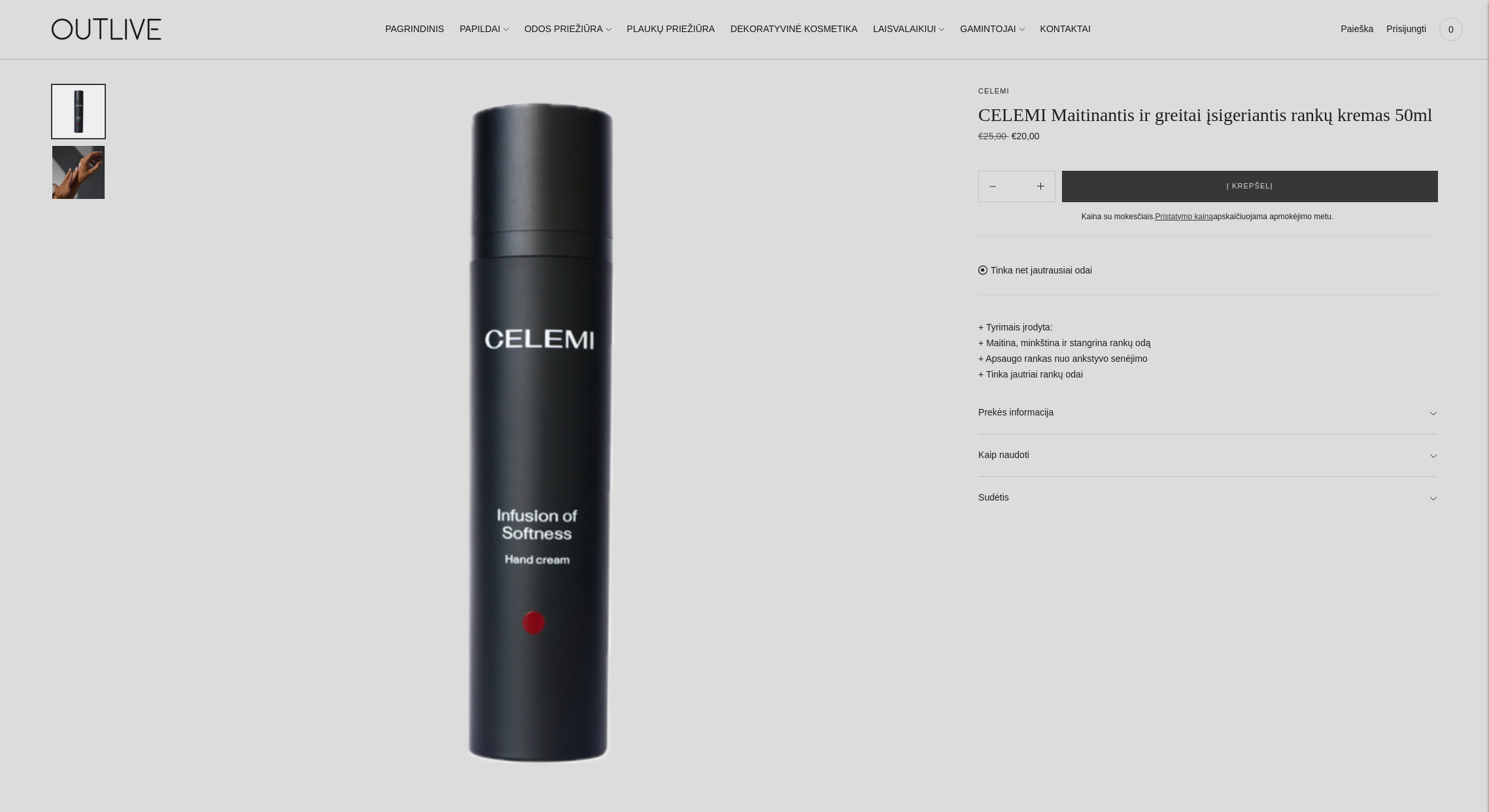
scroll to position [48, 0]
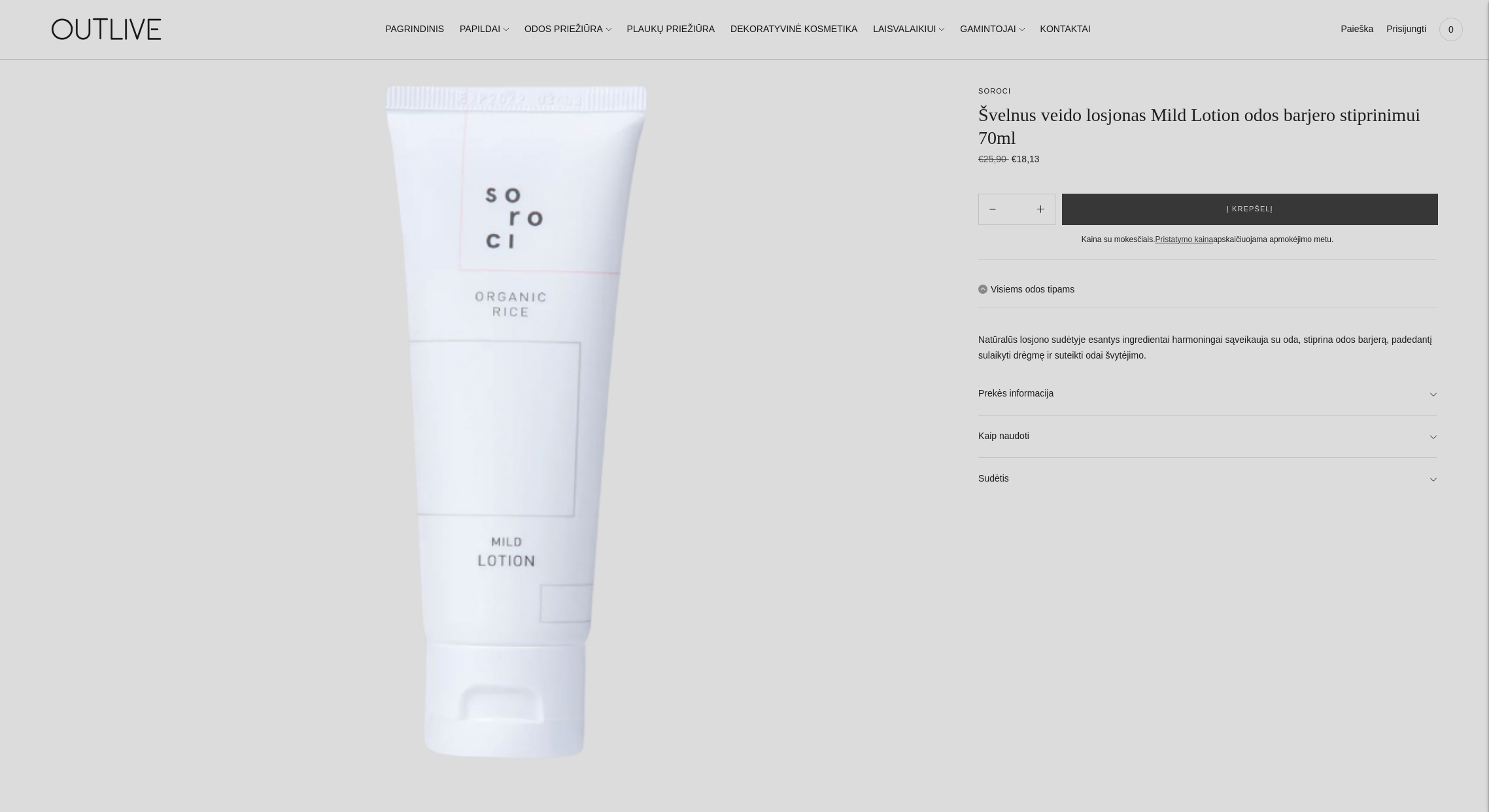
scroll to position [309, 0]
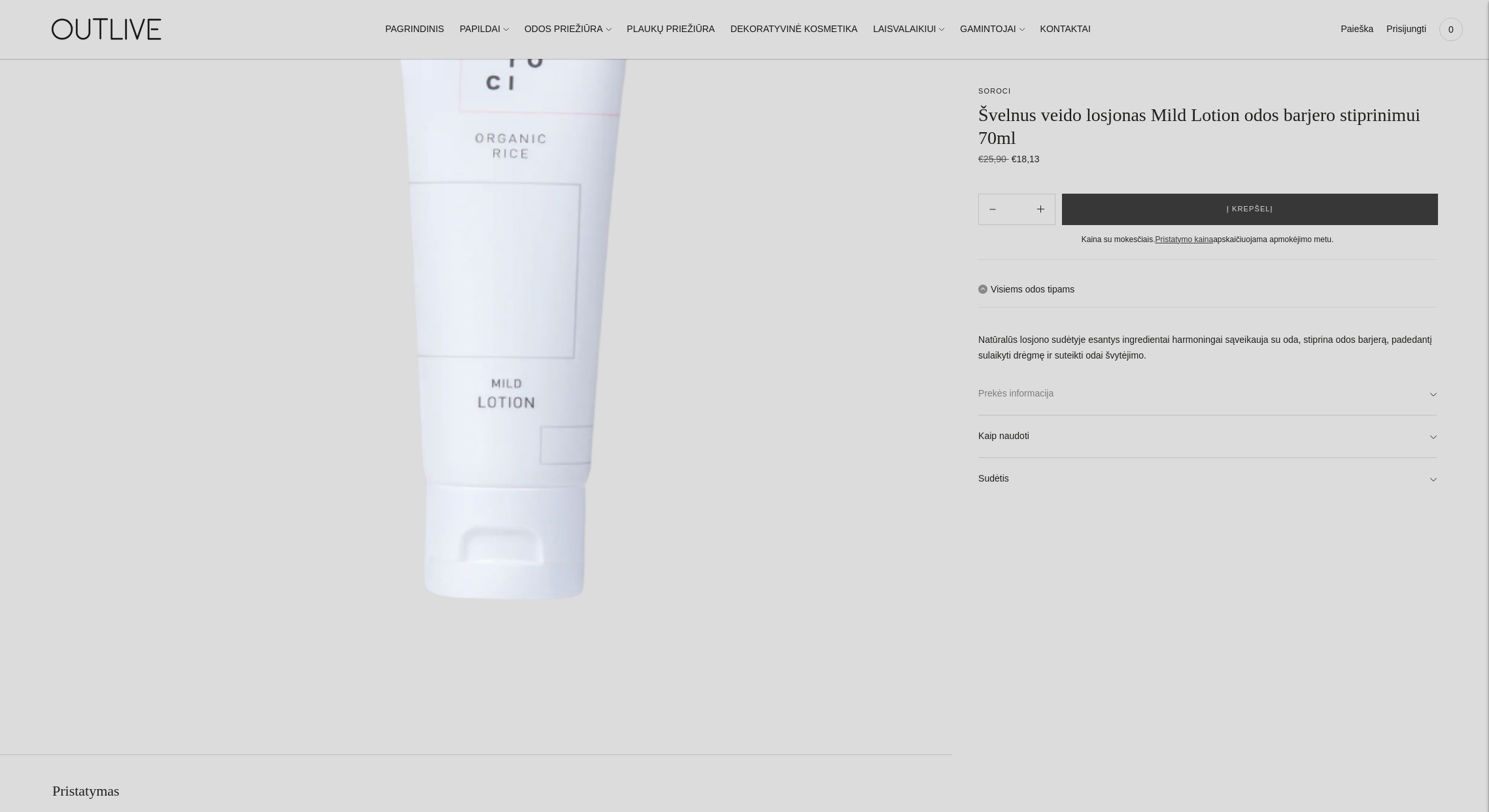
click at [1191, 400] on link "Prekės informacija" at bounding box center [1208, 394] width 458 height 42
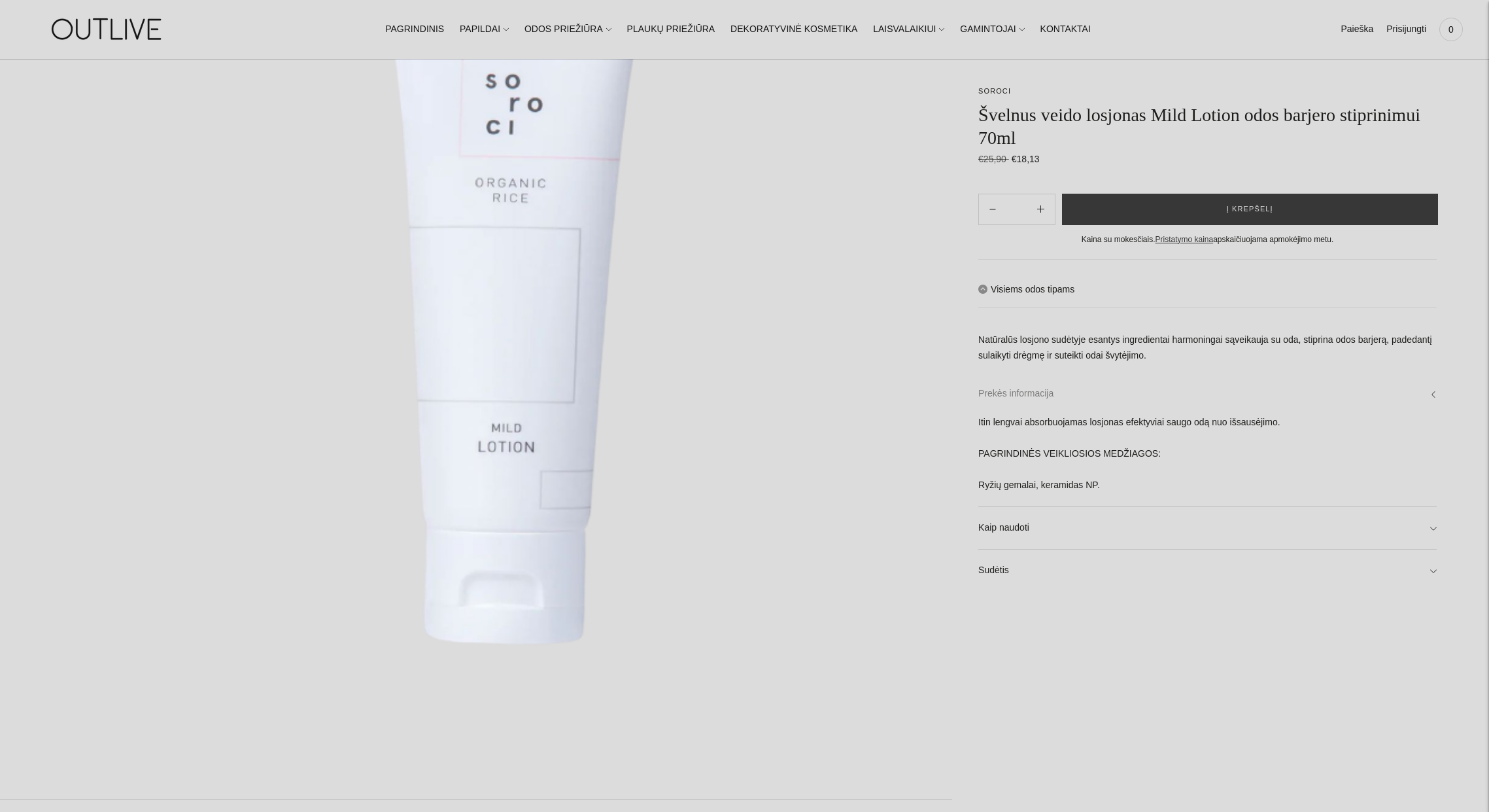
scroll to position [0, 0]
